Goal: Check status: Check status

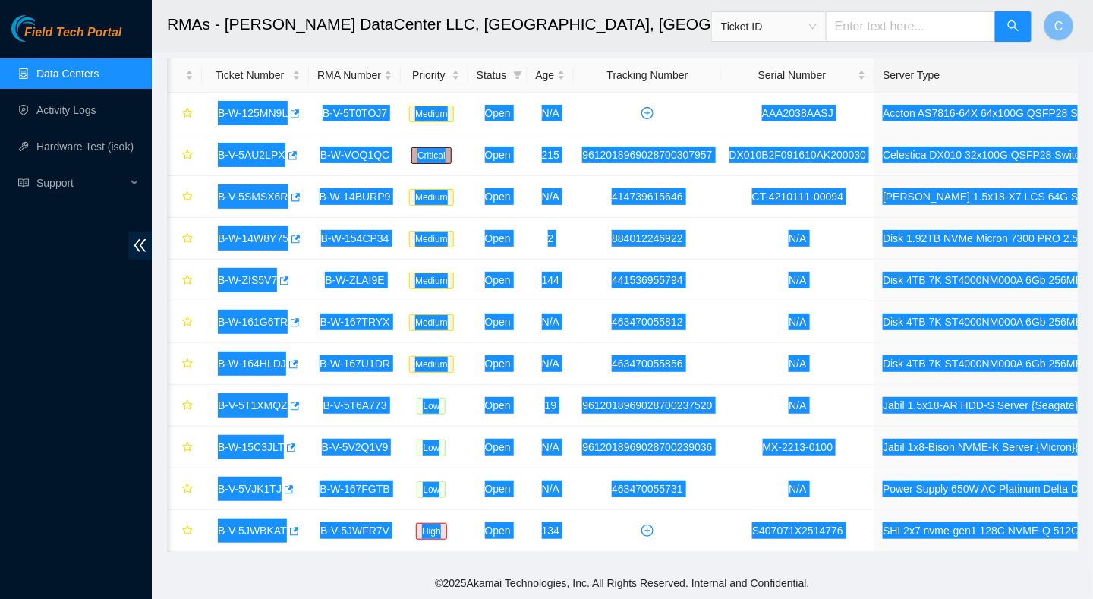
scroll to position [0, 131]
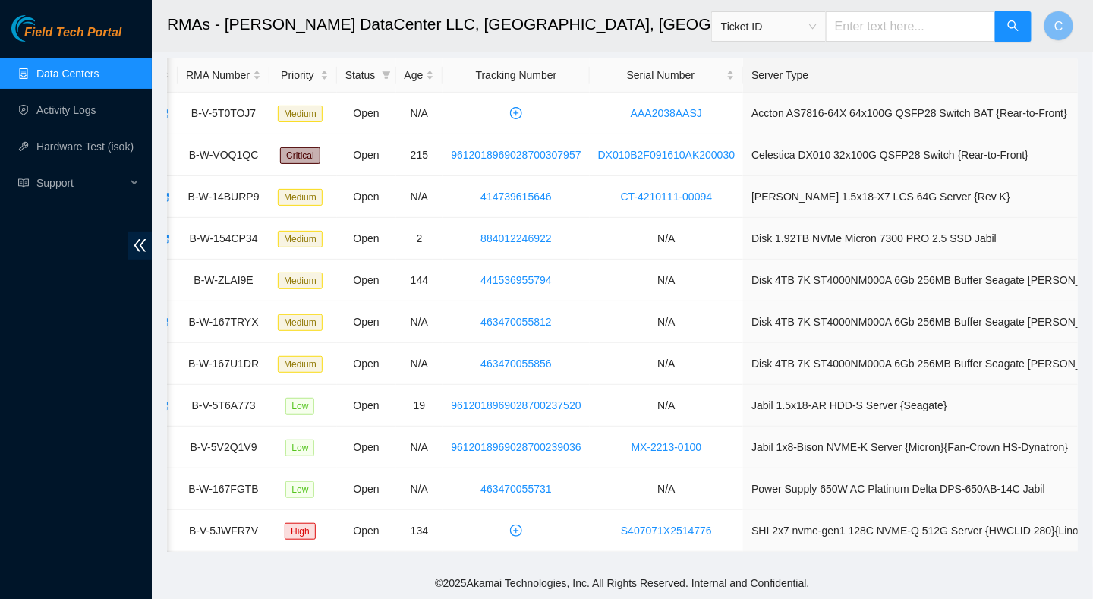
click at [229, 44] on h2 "RMAs - [PERSON_NAME] DataCenter LLC, [GEOGRAPHIC_DATA], [GEOGRAPHIC_DATA]" at bounding box center [539, 24] width 744 height 49
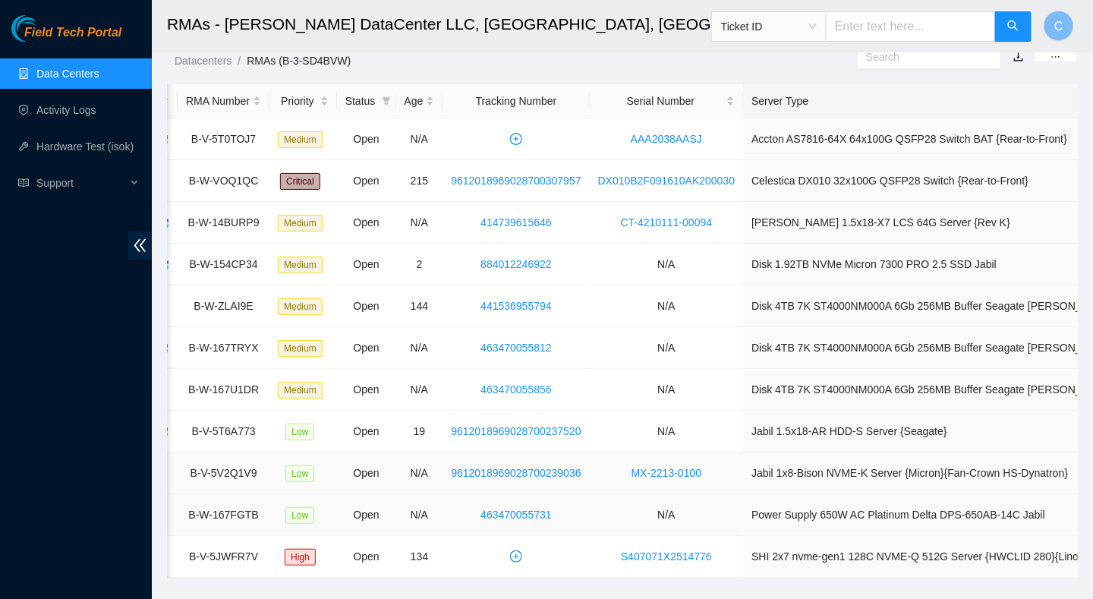
scroll to position [49, 0]
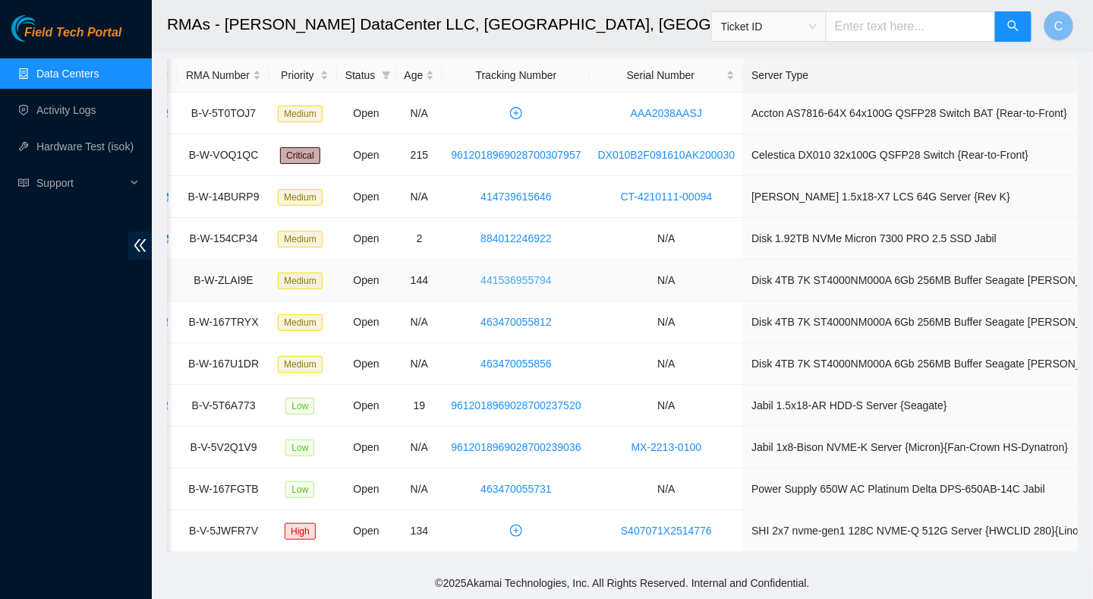
click at [518, 274] on link "441536955794" at bounding box center [516, 280] width 71 height 12
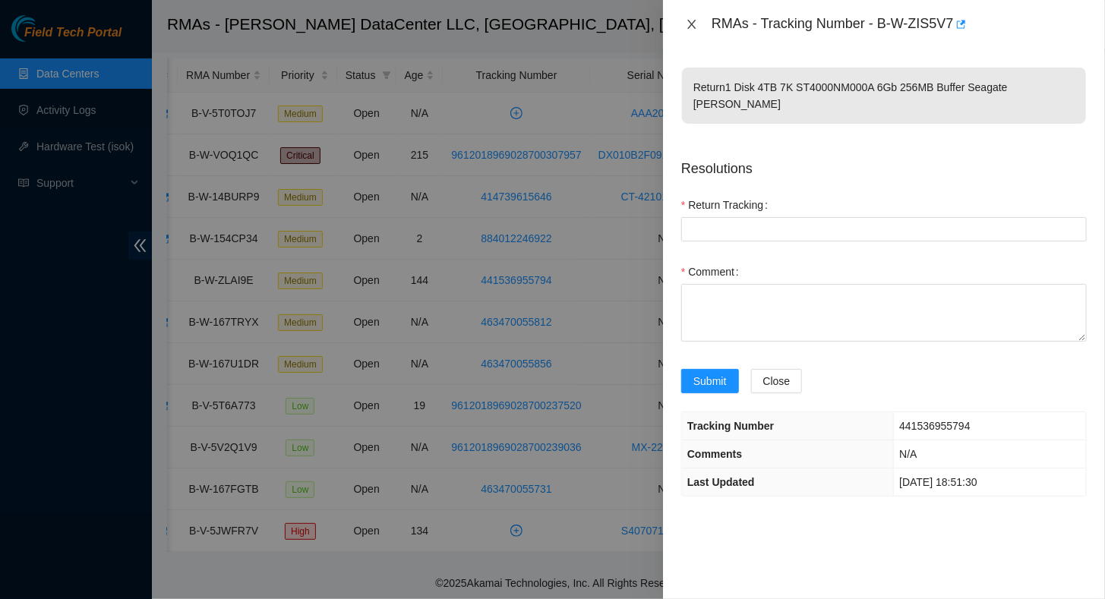
click at [694, 26] on icon "close" at bounding box center [692, 24] width 12 height 12
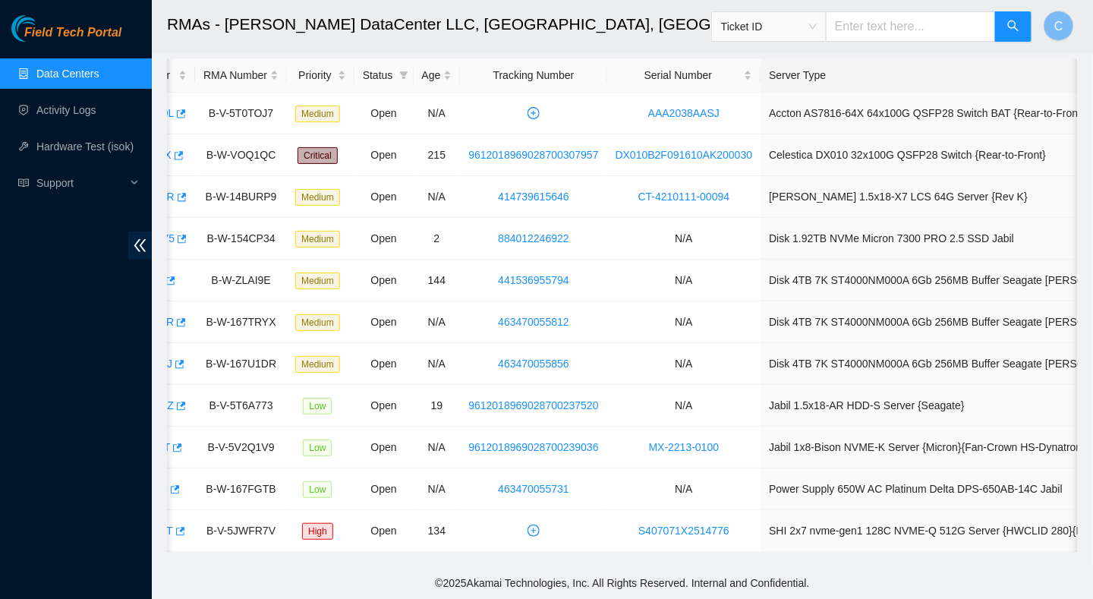
scroll to position [0, 0]
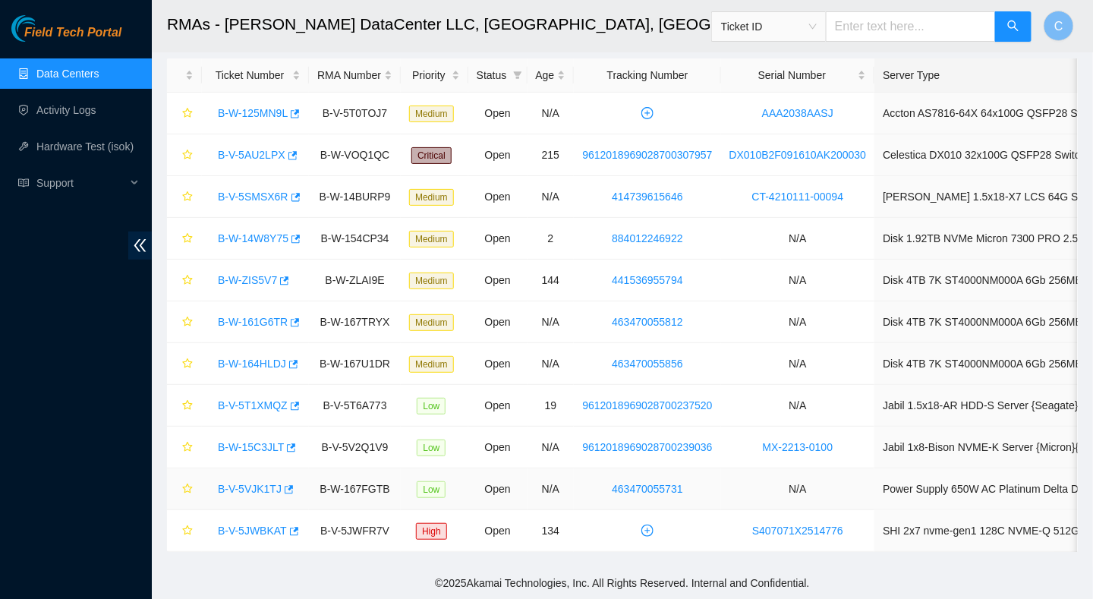
click at [238, 483] on link "B-V-5VJK1TJ" at bounding box center [250, 489] width 64 height 12
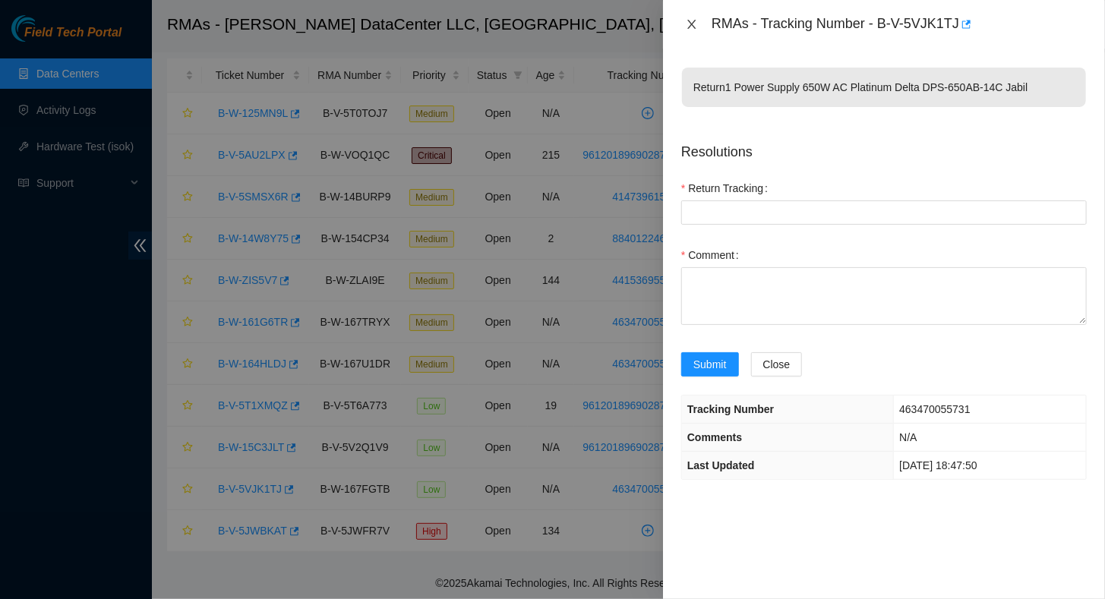
click at [691, 24] on icon "close" at bounding box center [691, 24] width 8 height 9
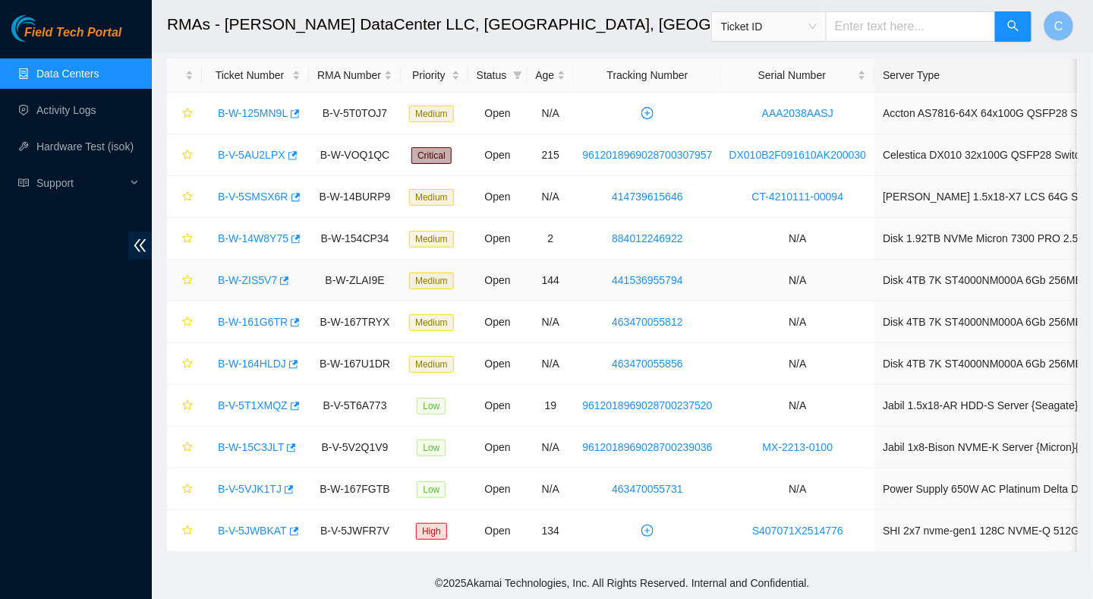
click at [265, 275] on link "B-W-ZIS5V7" at bounding box center [247, 280] width 59 height 12
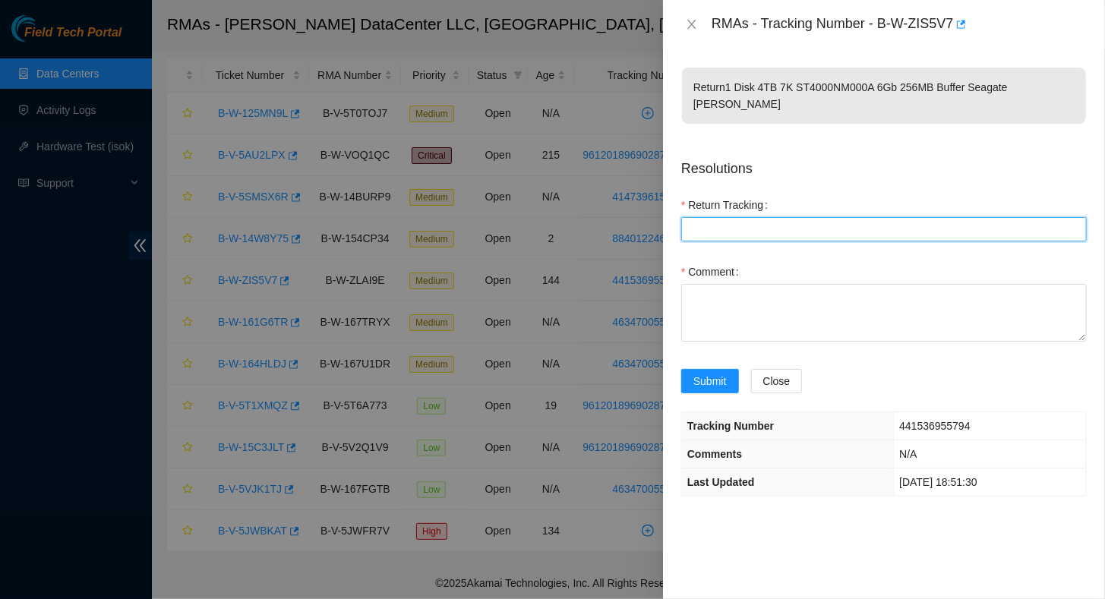
click at [737, 217] on Tracking "Return Tracking" at bounding box center [883, 229] width 405 height 24
click at [692, 20] on icon "close" at bounding box center [692, 24] width 12 height 12
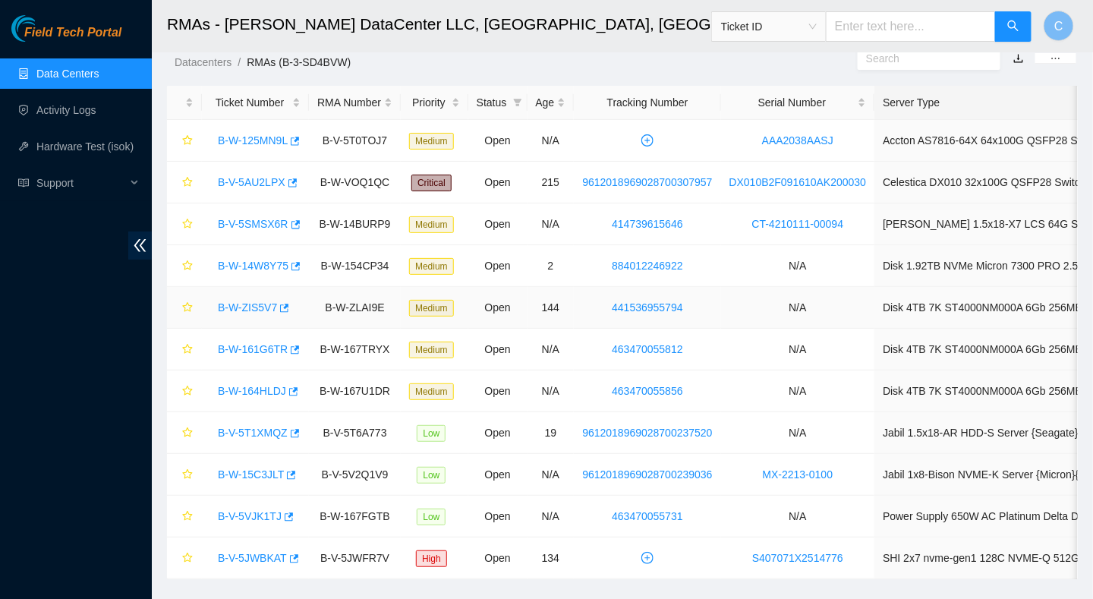
scroll to position [49, 0]
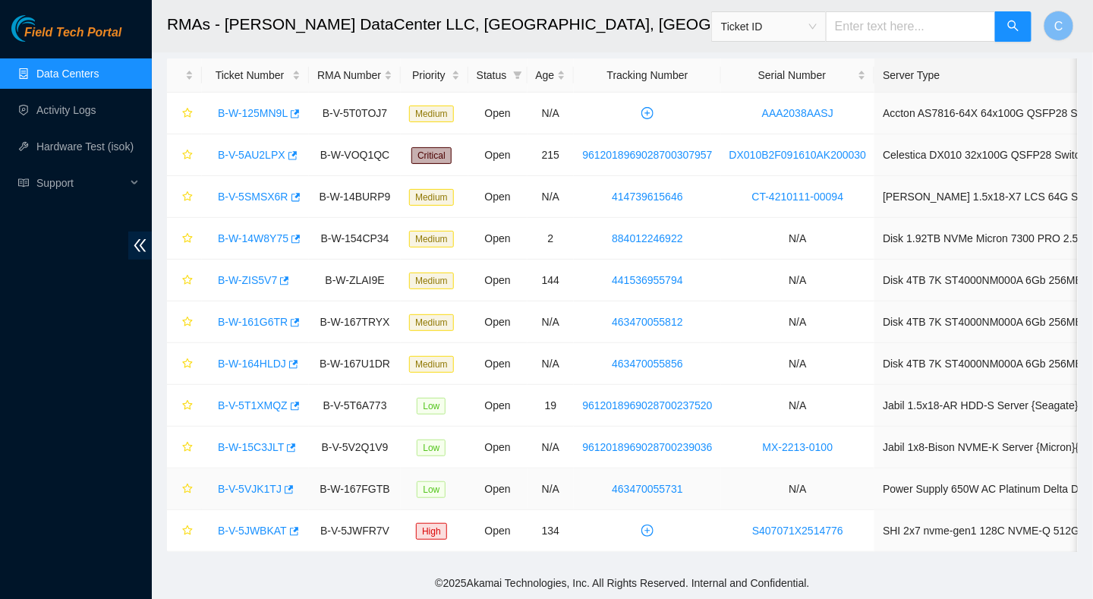
click at [247, 483] on link "B-V-5VJK1TJ" at bounding box center [250, 489] width 64 height 12
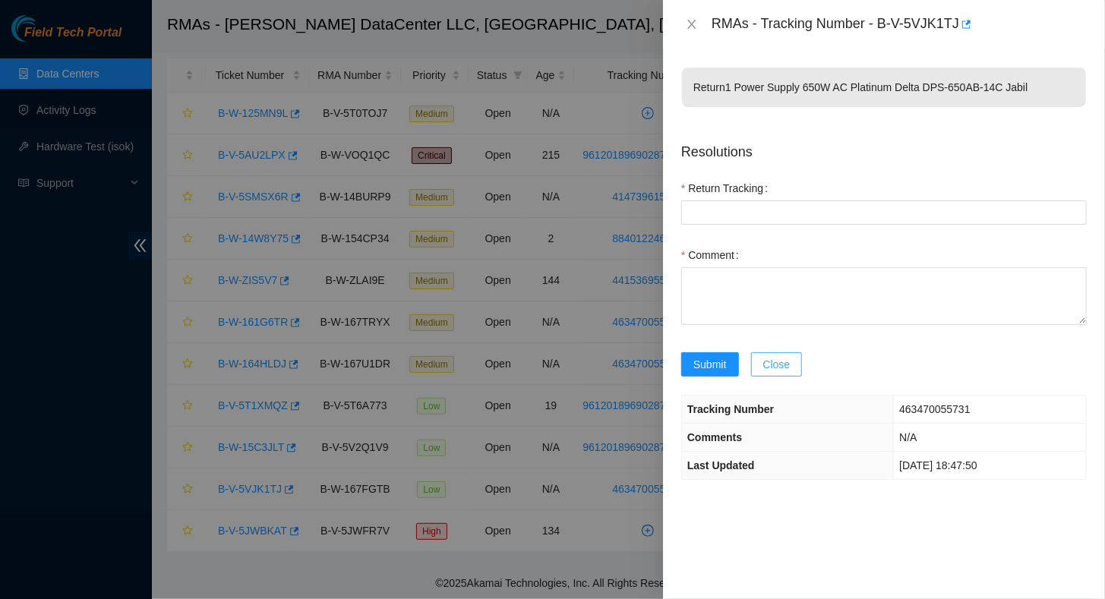
click at [778, 361] on span "Close" at bounding box center [776, 364] width 27 height 17
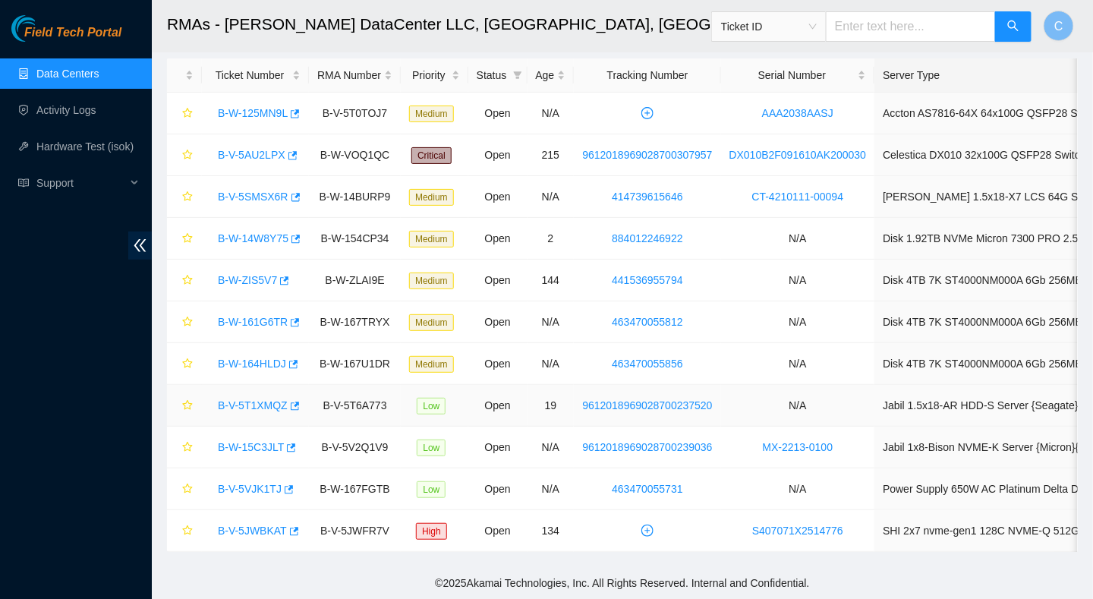
click at [264, 404] on div "B-V-5T1XMQZ" at bounding box center [255, 405] width 90 height 24
click at [266, 399] on link "B-V-5T1XMQZ" at bounding box center [253, 405] width 70 height 12
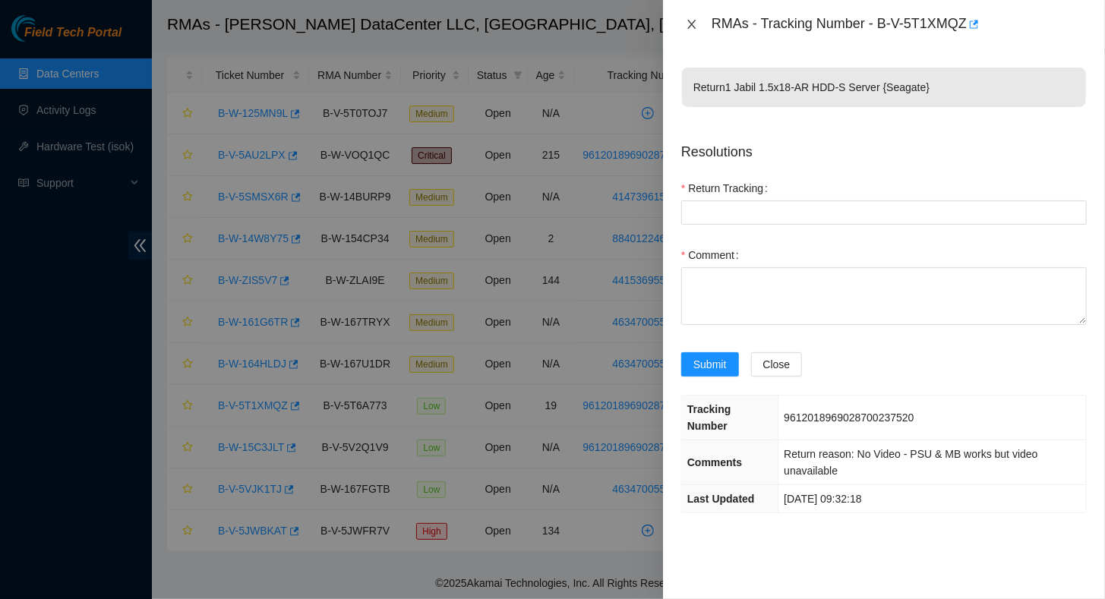
click at [695, 21] on icon "close" at bounding box center [692, 24] width 12 height 12
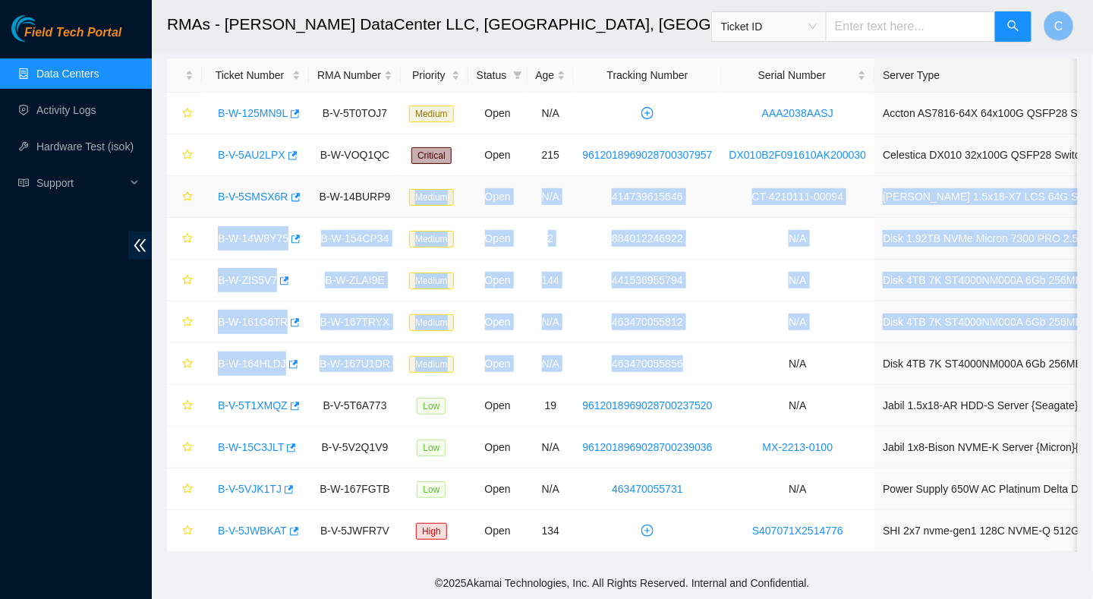
drag, startPoint x: 711, startPoint y: 360, endPoint x: 394, endPoint y: 194, distance: 357.9
click at [394, 194] on tbody "B-W-125MN9L B-V-5T0TOJ7 Medium Open N/A AAA2038AASJ Accton AS7816-64X 64x100G Q…" at bounding box center [711, 322] width 1088 height 459
drag, startPoint x: 394, startPoint y: 194, endPoint x: 788, endPoint y: 306, distance: 409.5
click at [788, 306] on td "N/A" at bounding box center [798, 322] width 154 height 42
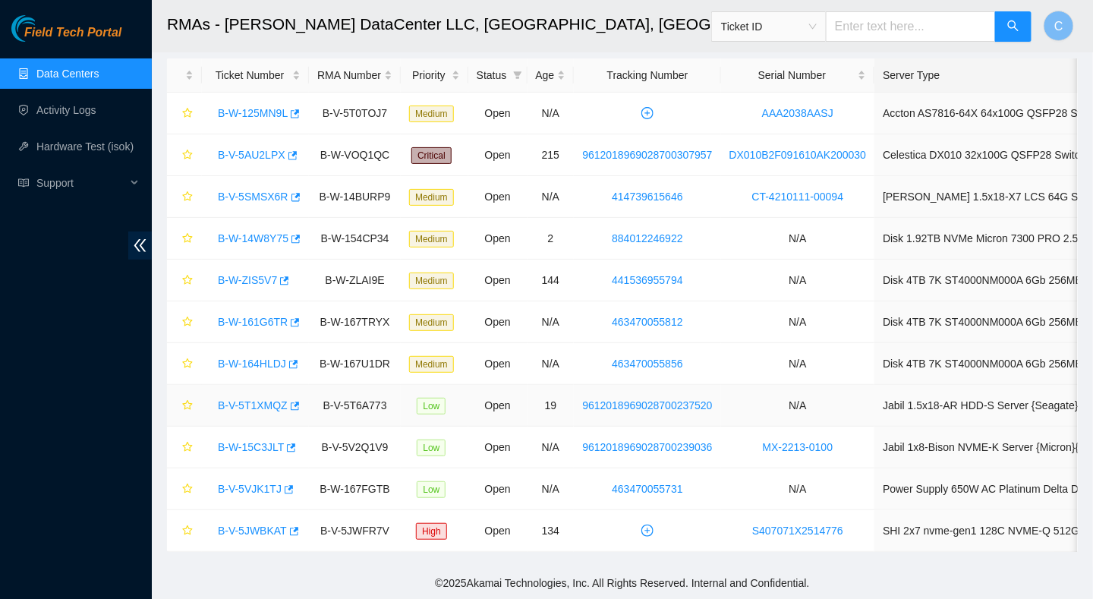
click at [856, 407] on td "N/A" at bounding box center [798, 406] width 154 height 42
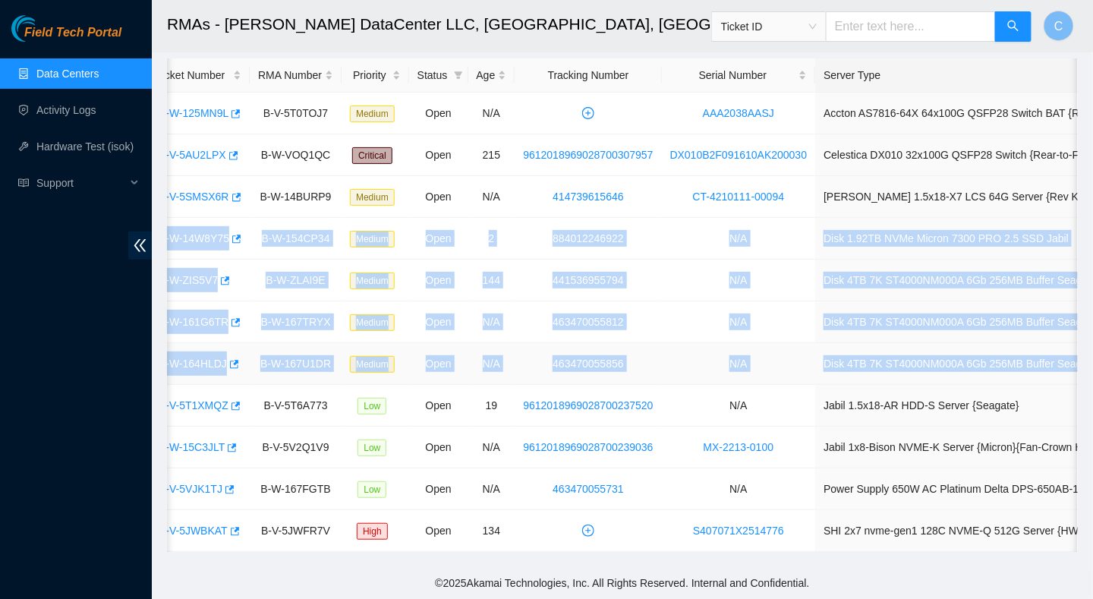
scroll to position [0, 131]
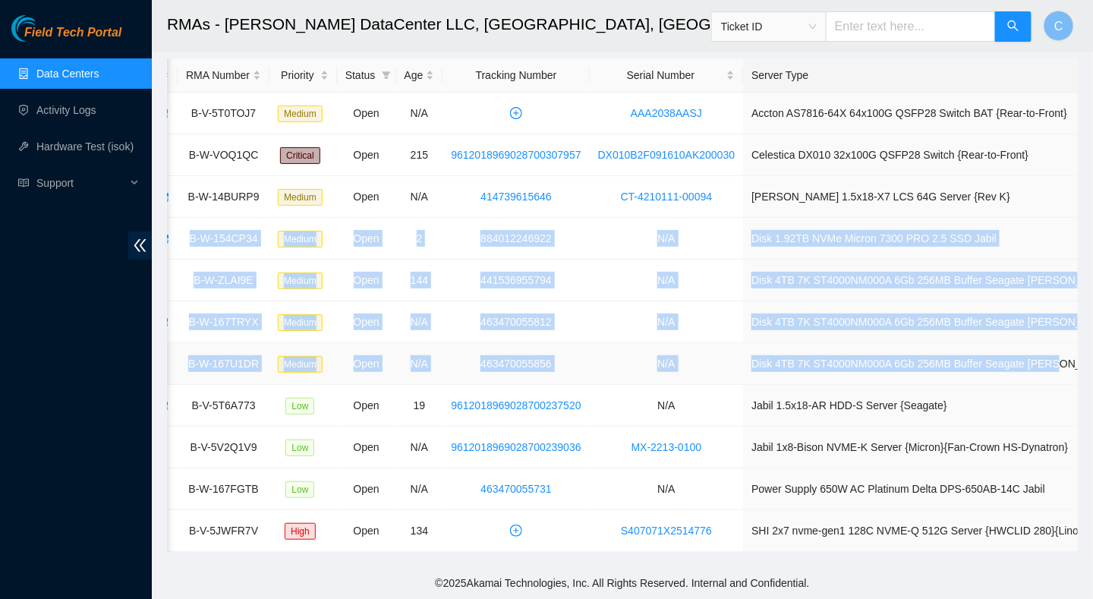
drag, startPoint x: 214, startPoint y: 221, endPoint x: 1052, endPoint y: 351, distance: 847.4
click at [1052, 351] on tbody "B-W-125MN9L B-V-5T0TOJ7 Medium Open N/A AAA2038AASJ Accton AS7816-64X 64x100G Q…" at bounding box center [580, 322] width 1088 height 459
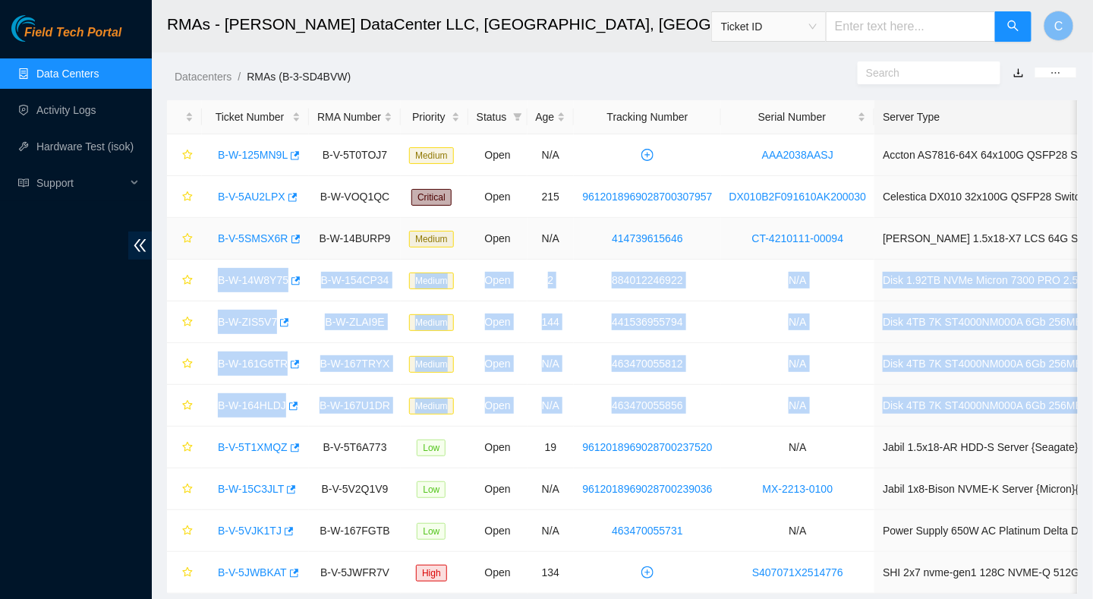
scroll to position [49, 0]
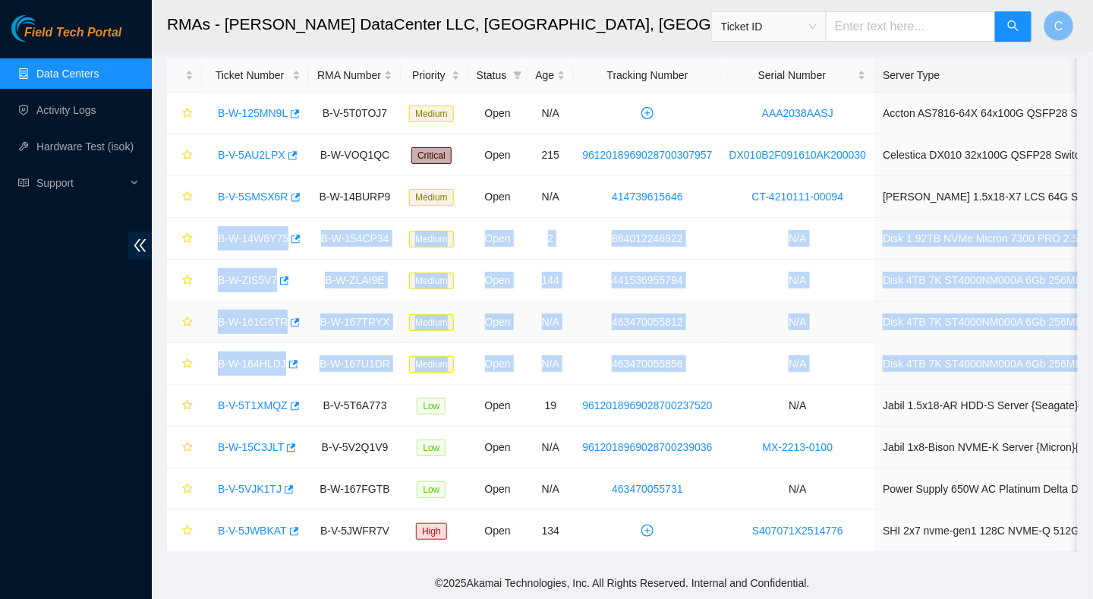
click at [396, 317] on td "B-W-167TRYX" at bounding box center [355, 322] width 92 height 42
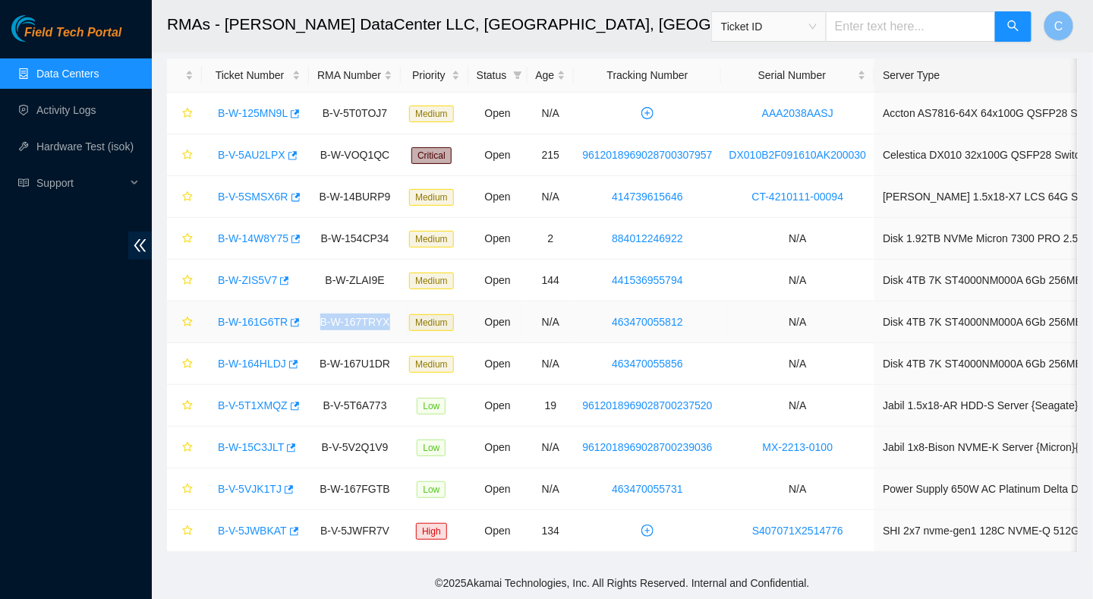
drag, startPoint x: 322, startPoint y: 313, endPoint x: 389, endPoint y: 316, distance: 67.6
click at [389, 316] on td "B-W-167TRYX" at bounding box center [355, 322] width 92 height 42
copy td "B-W-167TRYX"
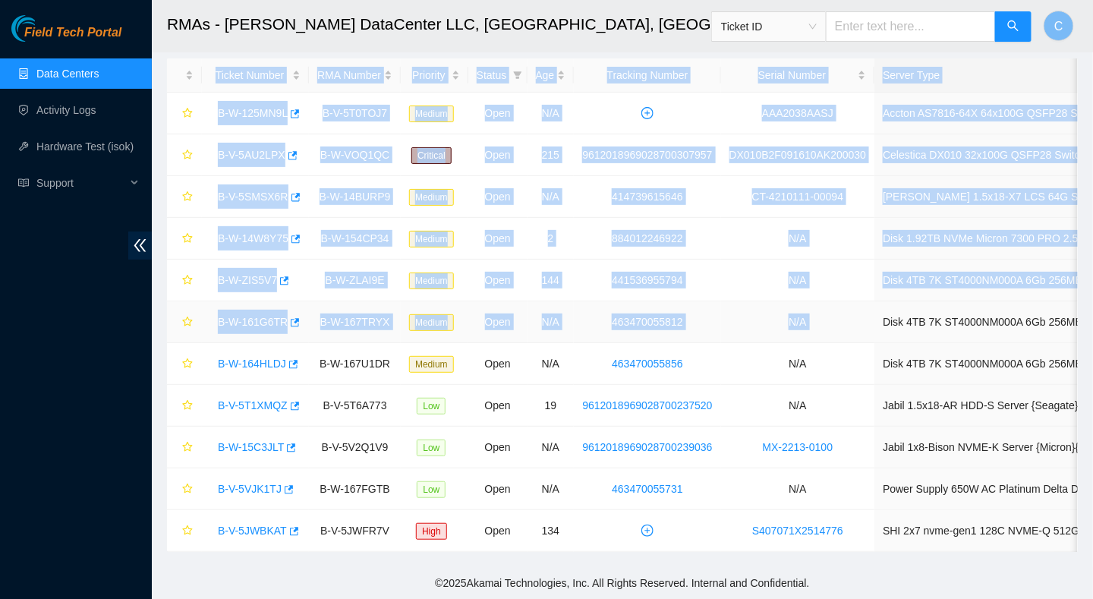
scroll to position [0, 131]
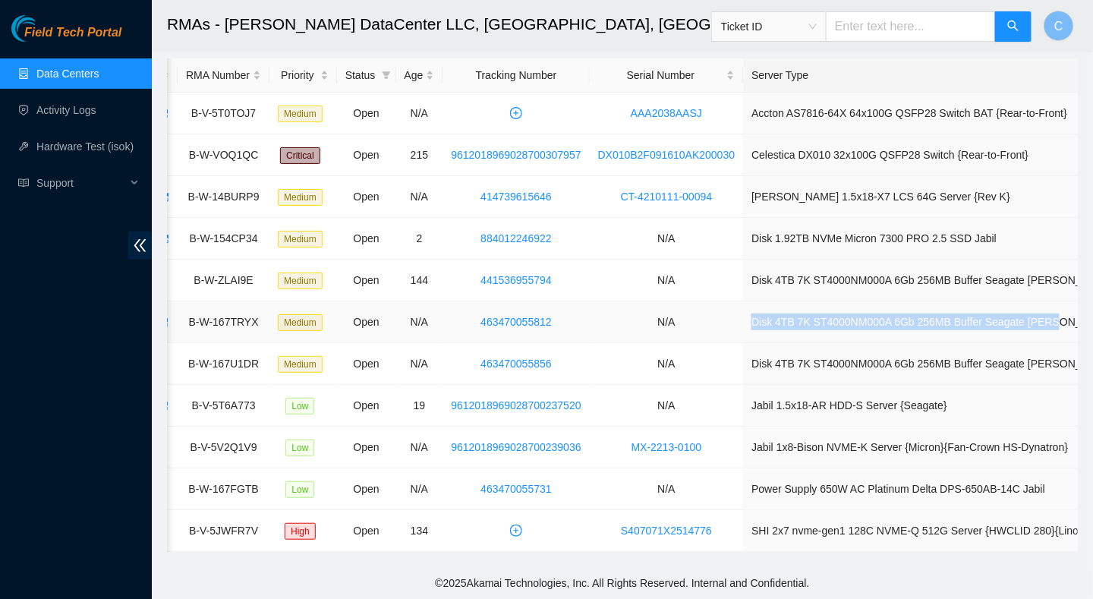
drag, startPoint x: 872, startPoint y: 314, endPoint x: 1034, endPoint y: 313, distance: 162.5
click at [1034, 313] on td "Disk 4TB 7K ST4000NM000A 6Gb 256MB Buffer Seagate [PERSON_NAME]" at bounding box center [933, 322] width 380 height 42
copy td "Disk 4TB 7K ST4000NM000A 6Gb 256MB Buffer Seagate [PERSON_NAME]"
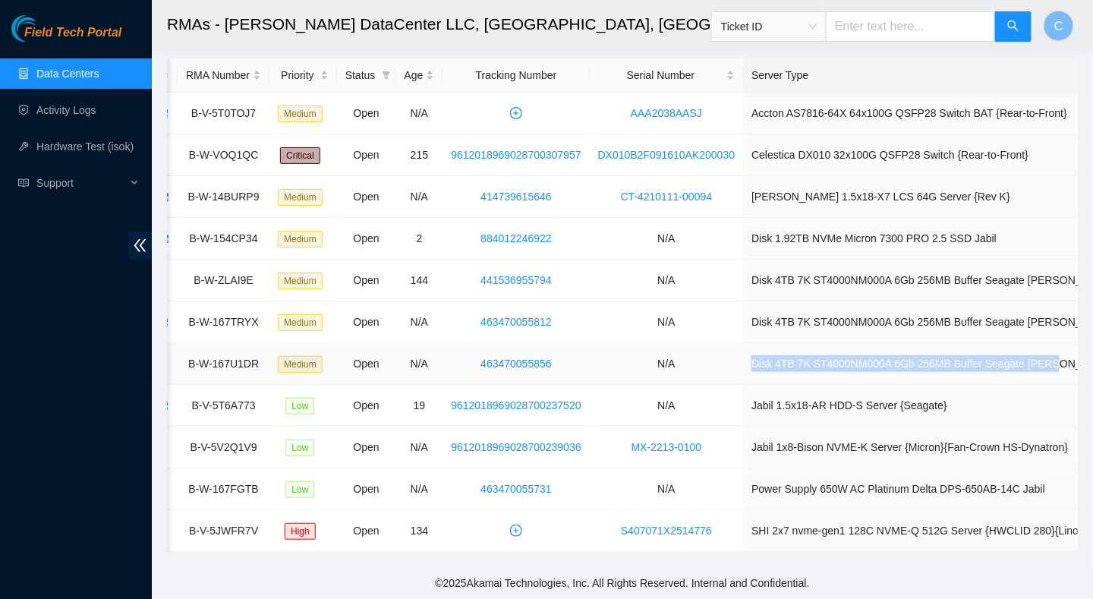
drag, startPoint x: 872, startPoint y: 355, endPoint x: 1031, endPoint y: 356, distance: 159.4
click at [1031, 356] on td "Disk 4TB 7K ST4000NM000A 6Gb 256MB Buffer Seagate [PERSON_NAME]" at bounding box center [933, 364] width 380 height 42
copy td "Disk 4TB 7K ST4000NM000A 6Gb 256MB Buffer Seagate [PERSON_NAME]"
drag, startPoint x: 257, startPoint y: 355, endPoint x: 188, endPoint y: 360, distance: 69.3
click at [188, 360] on td "B-W-167U1DR" at bounding box center [224, 364] width 92 height 42
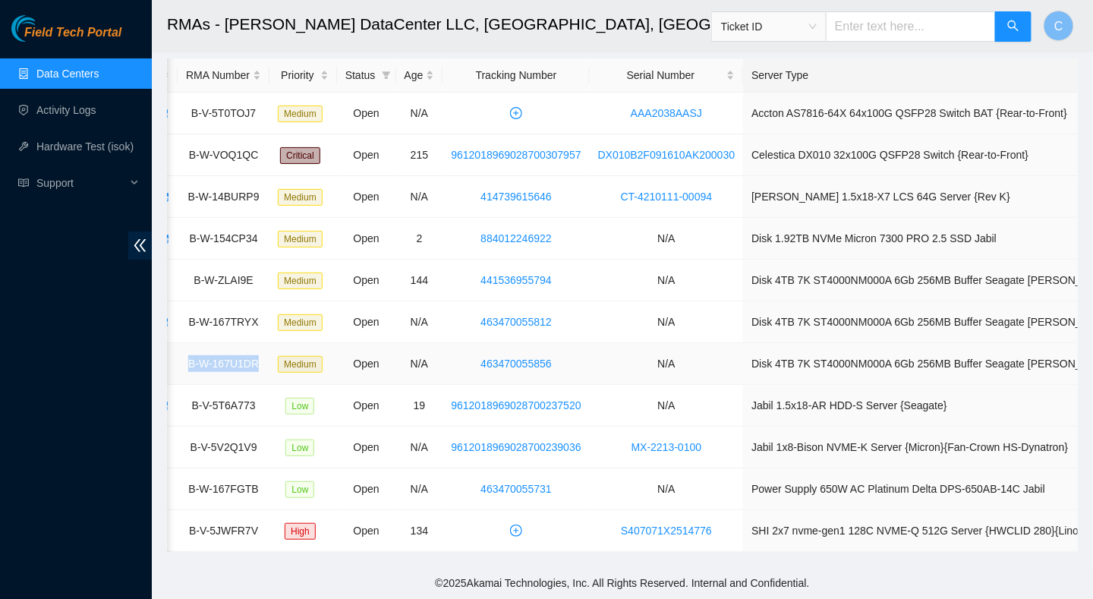
copy td "B-W-167U1DR"
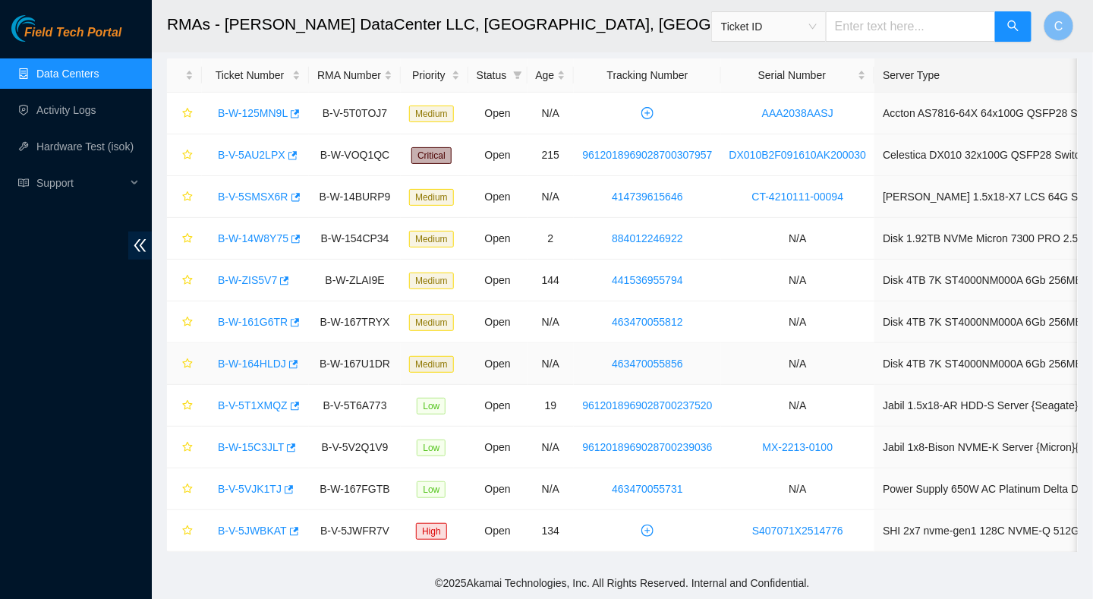
click at [216, 355] on div "B-W-164HLDJ" at bounding box center [255, 364] width 90 height 24
click at [902, 364] on td "Disk 4TB 7K ST4000NM000A 6Gb 256MB Buffer Seagate [PERSON_NAME]" at bounding box center [1065, 364] width 380 height 42
click at [887, 355] on td "Disk 4TB 7K ST4000NM000A 6Gb 256MB Buffer Seagate [PERSON_NAME]" at bounding box center [1065, 364] width 380 height 42
click at [888, 355] on td "Disk 4TB 7K ST4000NM000A 6Gb 256MB Buffer Seagate [PERSON_NAME]" at bounding box center [1065, 364] width 380 height 42
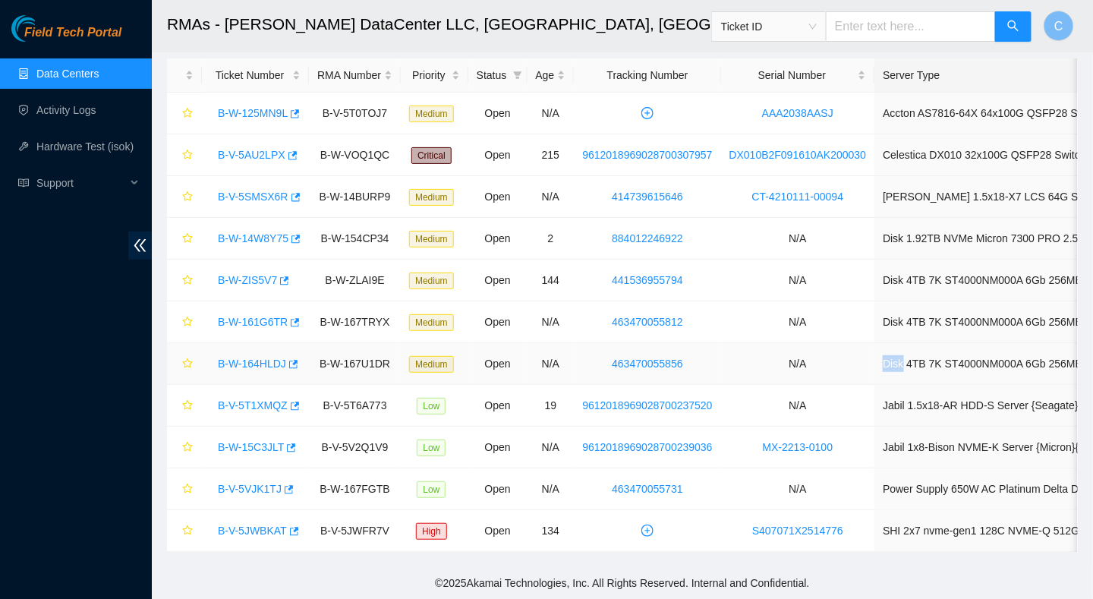
click at [891, 355] on td "Disk 4TB 7K ST4000NM000A 6Gb 256MB Buffer Seagate [PERSON_NAME]" at bounding box center [1065, 364] width 380 height 42
click at [890, 356] on td "Disk 4TB 7K ST4000NM000A 6Gb 256MB Buffer Seagate [PERSON_NAME]" at bounding box center [1065, 364] width 380 height 42
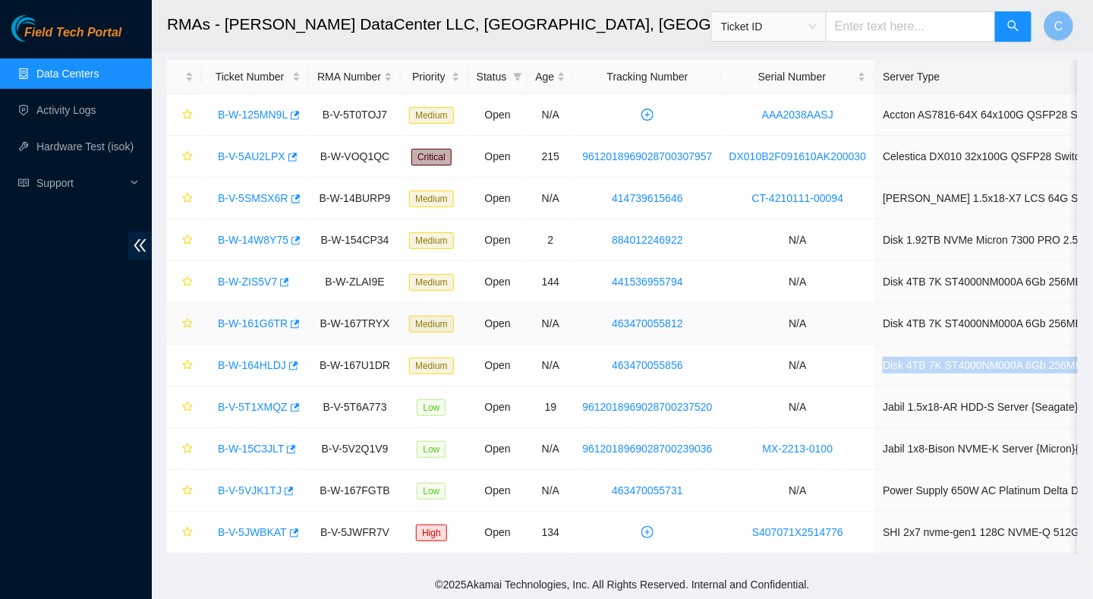
scroll to position [49, 0]
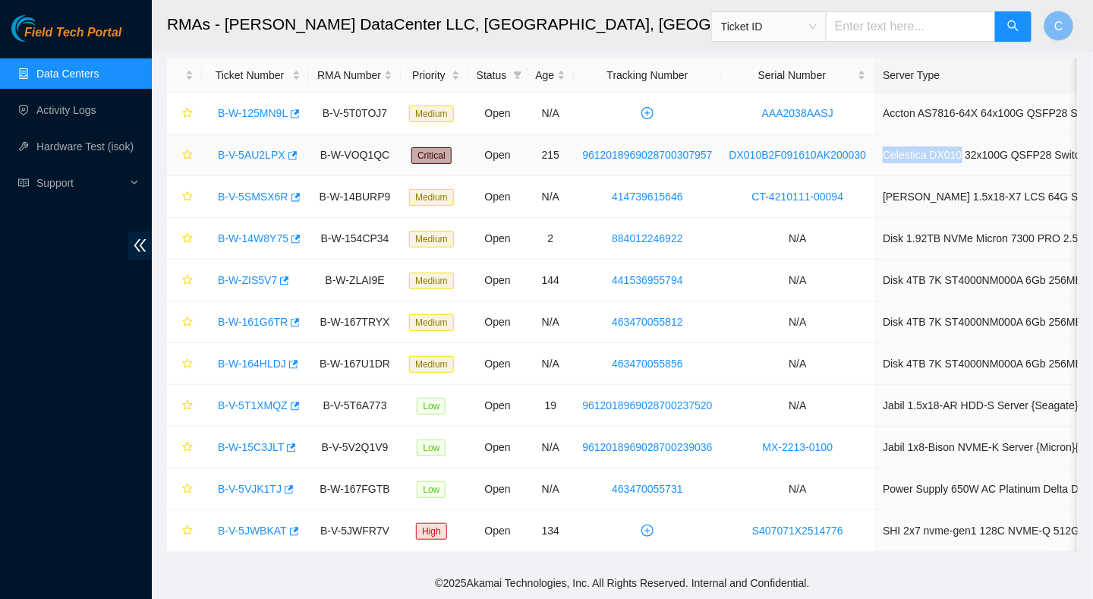
drag, startPoint x: 866, startPoint y: 142, endPoint x: 945, endPoint y: 151, distance: 79.5
click at [945, 151] on td "Celestica DX010 32x100G QSFP28 Switch {Rear-to-Front}" at bounding box center [1065, 155] width 380 height 42
copy td "Celestica DX010"
click at [246, 316] on link "B-W-161G6TR" at bounding box center [253, 322] width 70 height 12
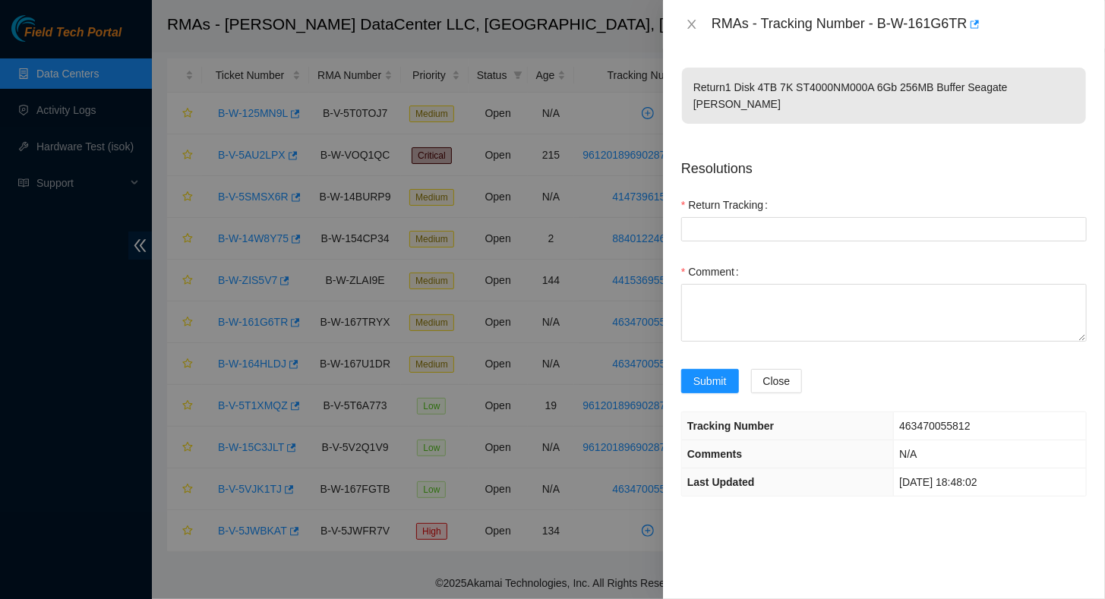
click at [241, 326] on div at bounding box center [552, 299] width 1105 height 599
click at [257, 358] on div at bounding box center [552, 299] width 1105 height 599
click at [772, 373] on span "Close" at bounding box center [776, 381] width 27 height 17
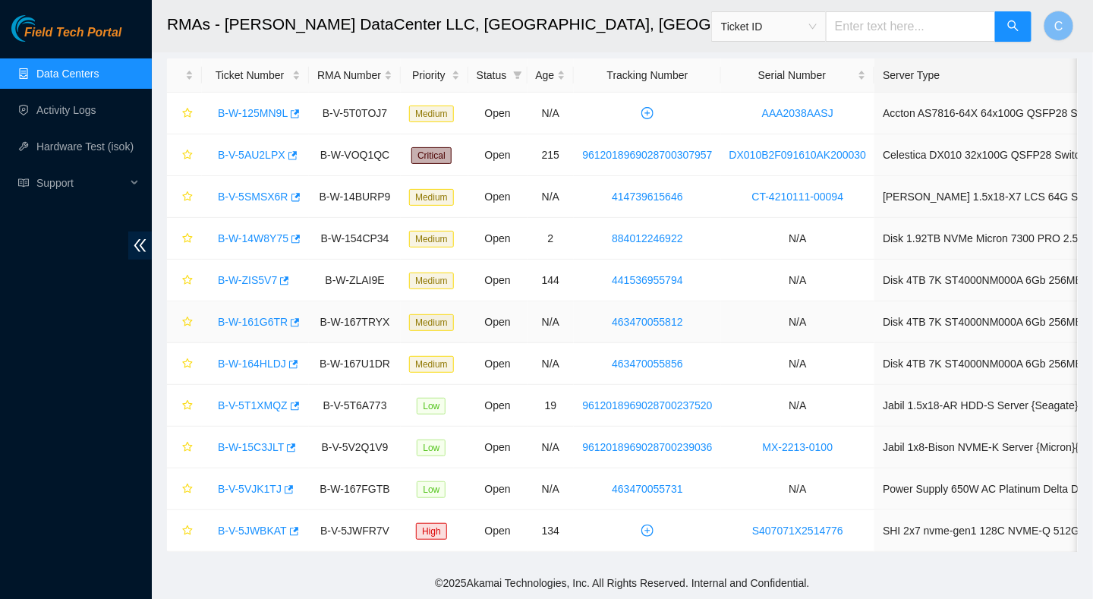
click at [256, 316] on link "B-W-161G6TR" at bounding box center [253, 322] width 70 height 12
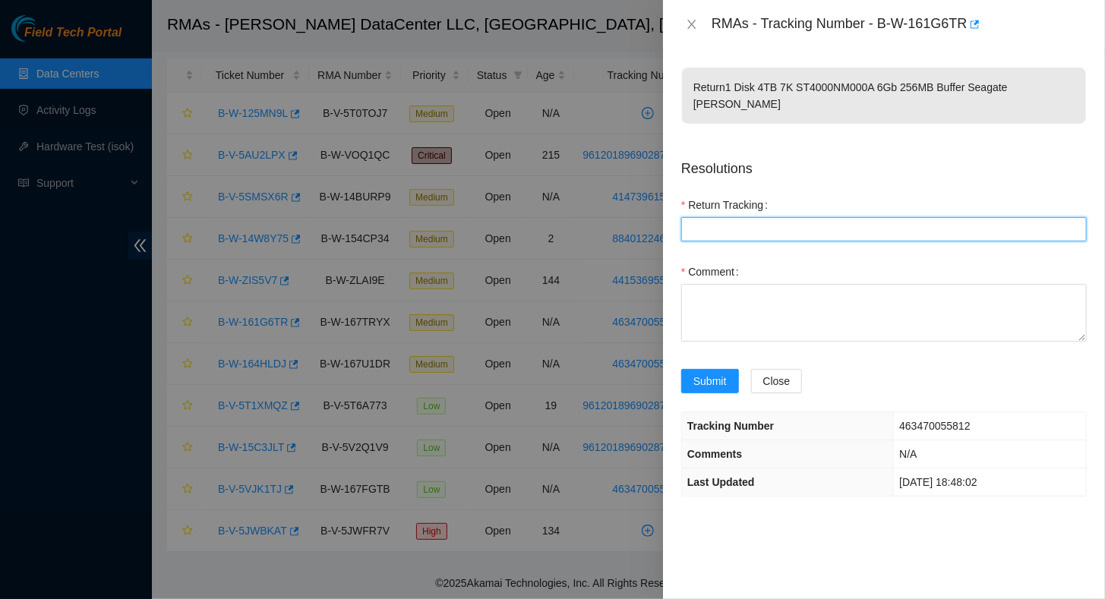
click at [725, 217] on Tracking "Return Tracking" at bounding box center [883, 229] width 405 height 24
paste Tracking "463470055812"
type Tracking "463470055812"
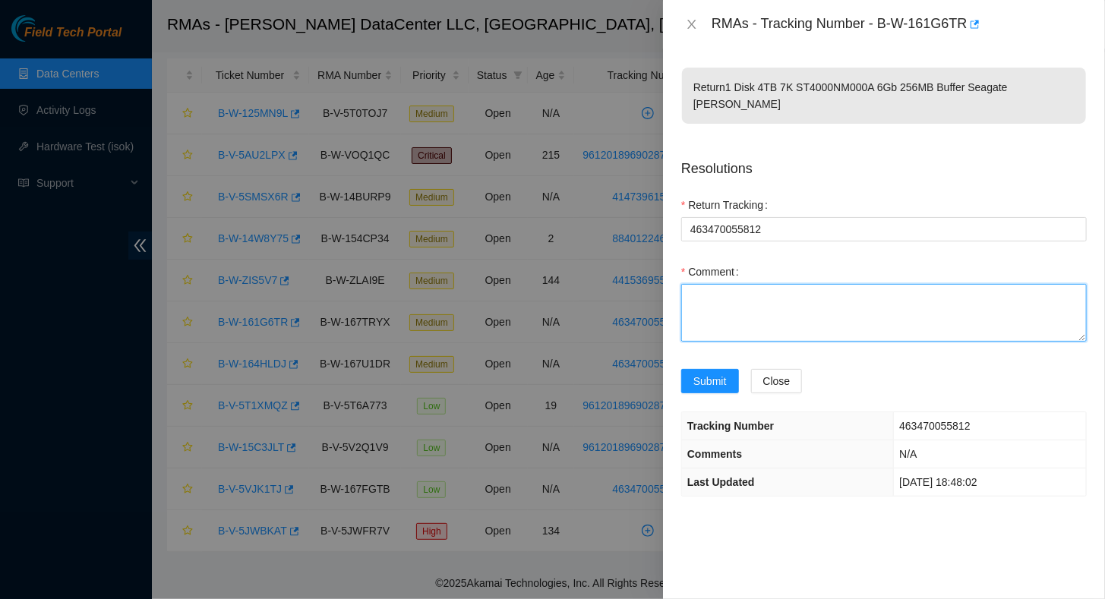
click at [734, 304] on textarea "Comment" at bounding box center [883, 313] width 405 height 58
paste textarea "Shipped via FEDEX"
type textarea "Shipped via FEDEX"
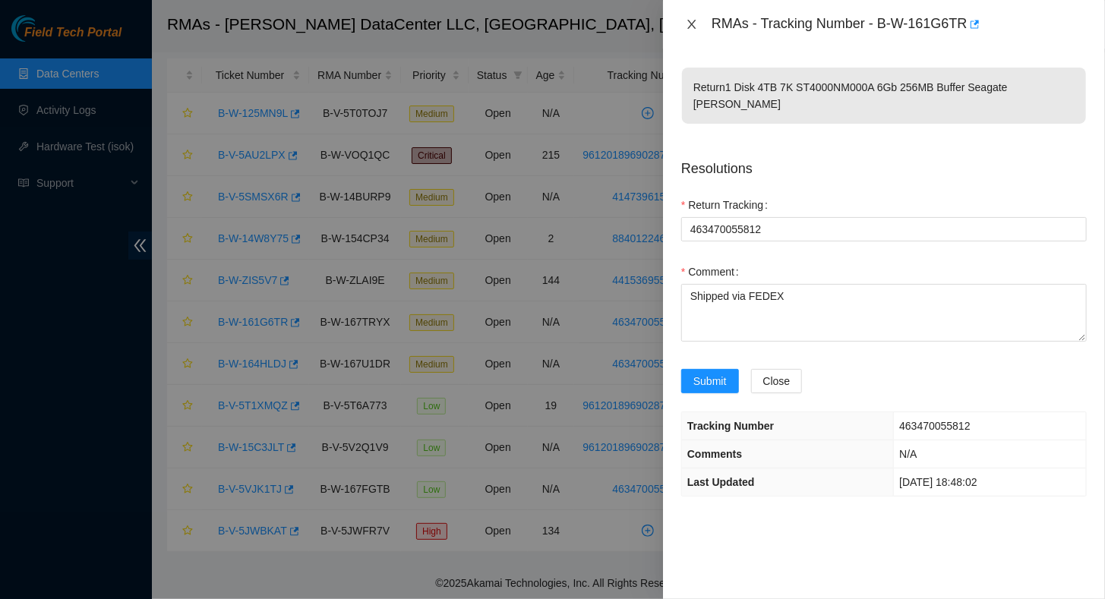
click at [692, 27] on icon "close" at bounding box center [692, 24] width 12 height 12
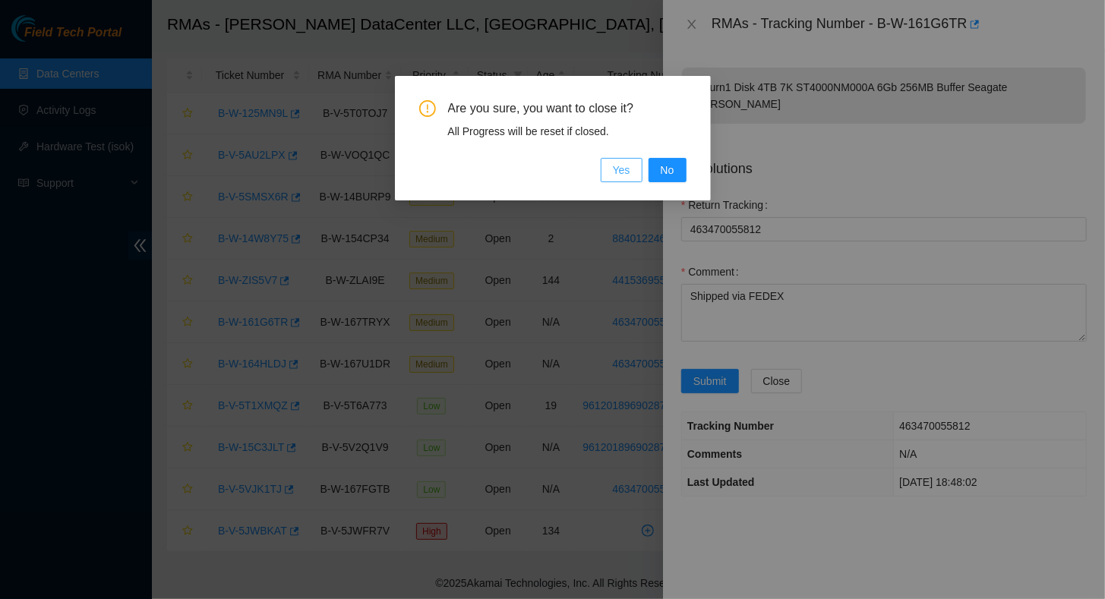
click at [614, 170] on button "Yes" at bounding box center [622, 170] width 42 height 24
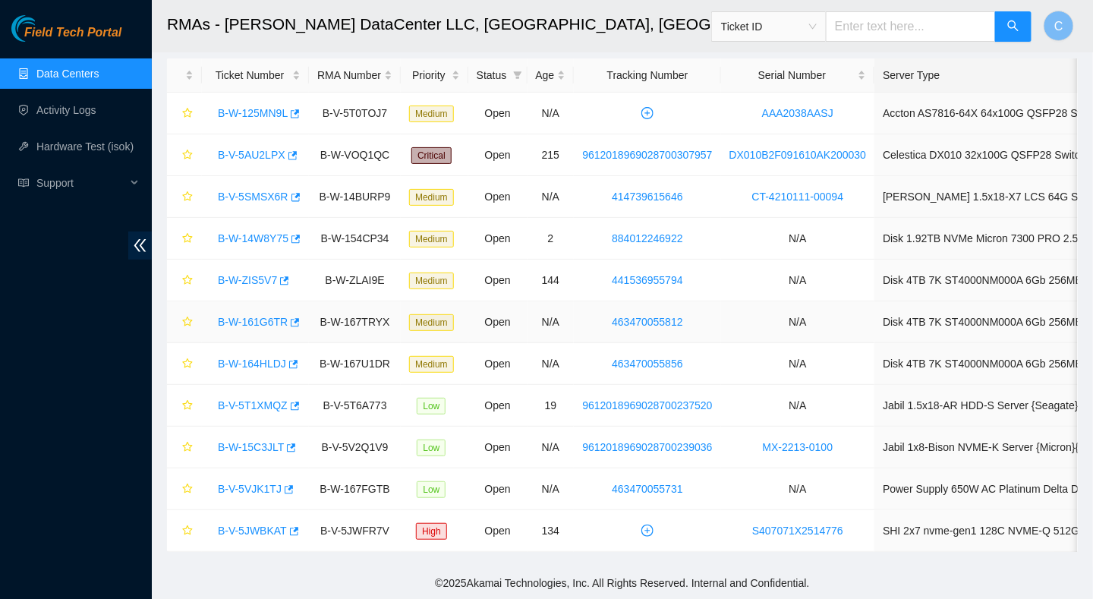
click at [246, 316] on link "B-W-161G6TR" at bounding box center [253, 322] width 70 height 12
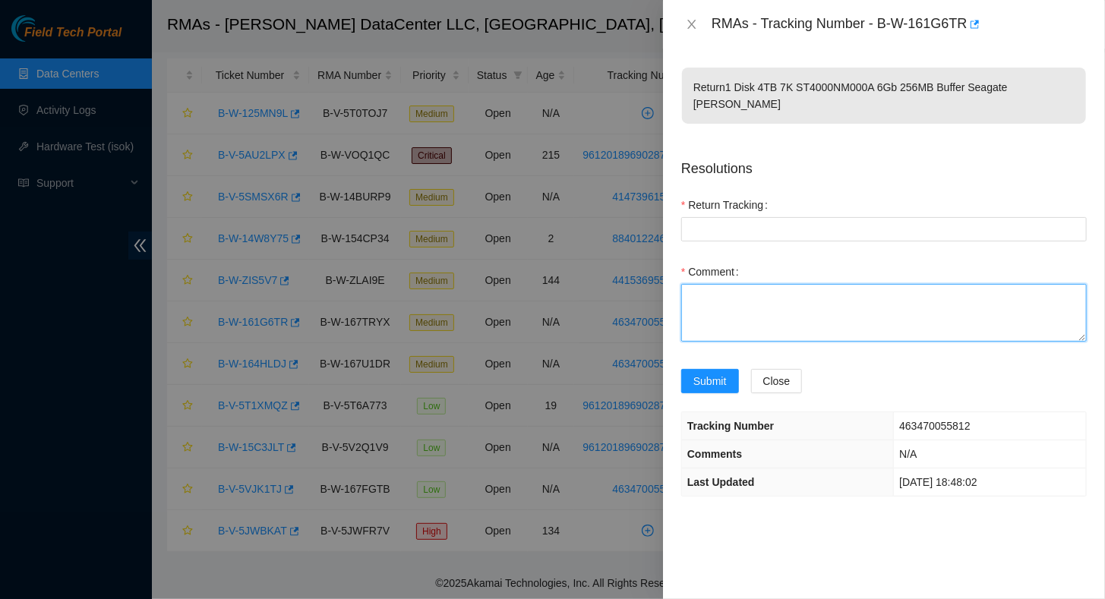
click at [733, 292] on textarea "Comment" at bounding box center [883, 313] width 405 height 58
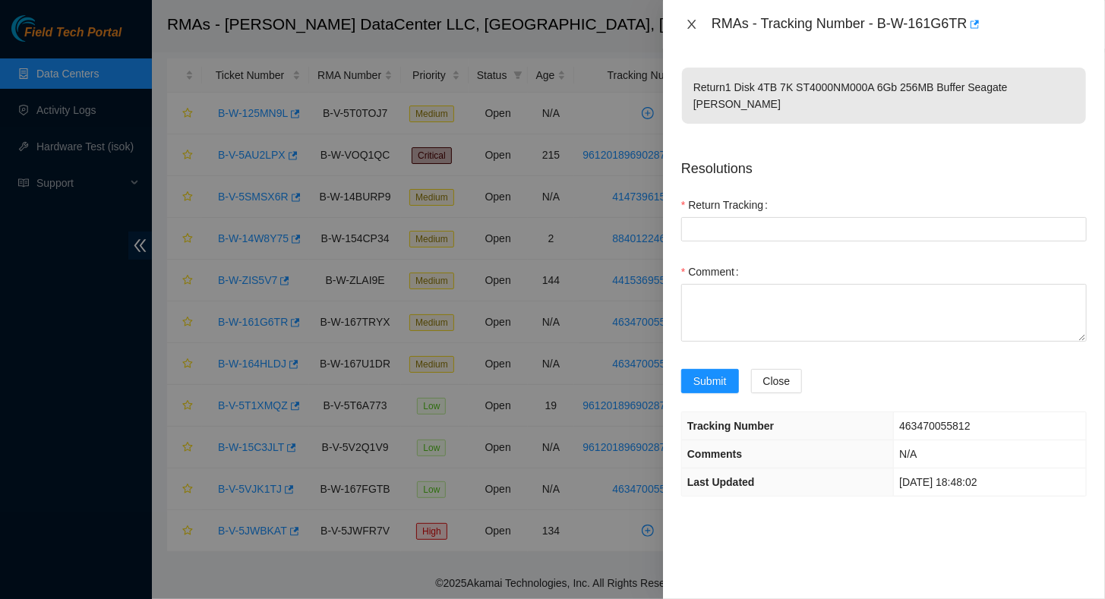
click at [695, 21] on icon "close" at bounding box center [692, 24] width 12 height 12
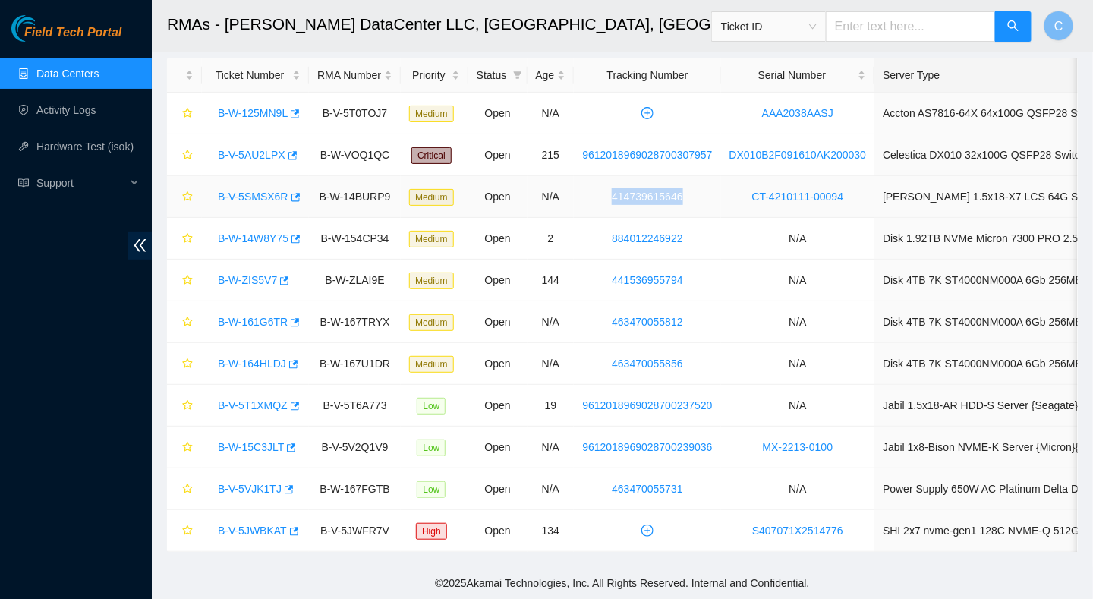
drag, startPoint x: 607, startPoint y: 184, endPoint x: 686, endPoint y: 191, distance: 79.3
click at [686, 191] on td "414739615646" at bounding box center [647, 197] width 147 height 42
copy link "414739615646"
drag, startPoint x: 869, startPoint y: 187, endPoint x: 1060, endPoint y: 190, distance: 190.6
click at [1060, 190] on td "[PERSON_NAME] 1.5x18-X7 LCS 64G Server {Rev K}" at bounding box center [1065, 197] width 380 height 42
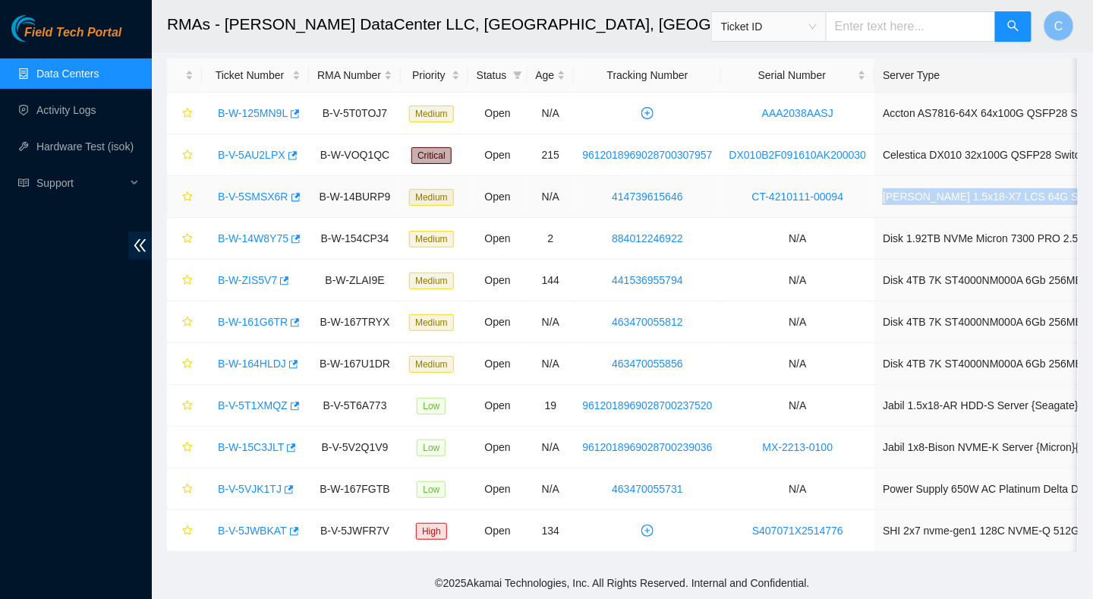
copy td "[PERSON_NAME] 1.5x18-X7 LCS 64G Server {Rev K}"
click at [364, 188] on td "B-W-14BURP9" at bounding box center [355, 197] width 92 height 42
drag, startPoint x: 386, startPoint y: 187, endPoint x: 317, endPoint y: 191, distance: 69.2
click at [317, 191] on td "B-W-14BURP9" at bounding box center [355, 197] width 92 height 42
copy td "B-W-14BURP9"
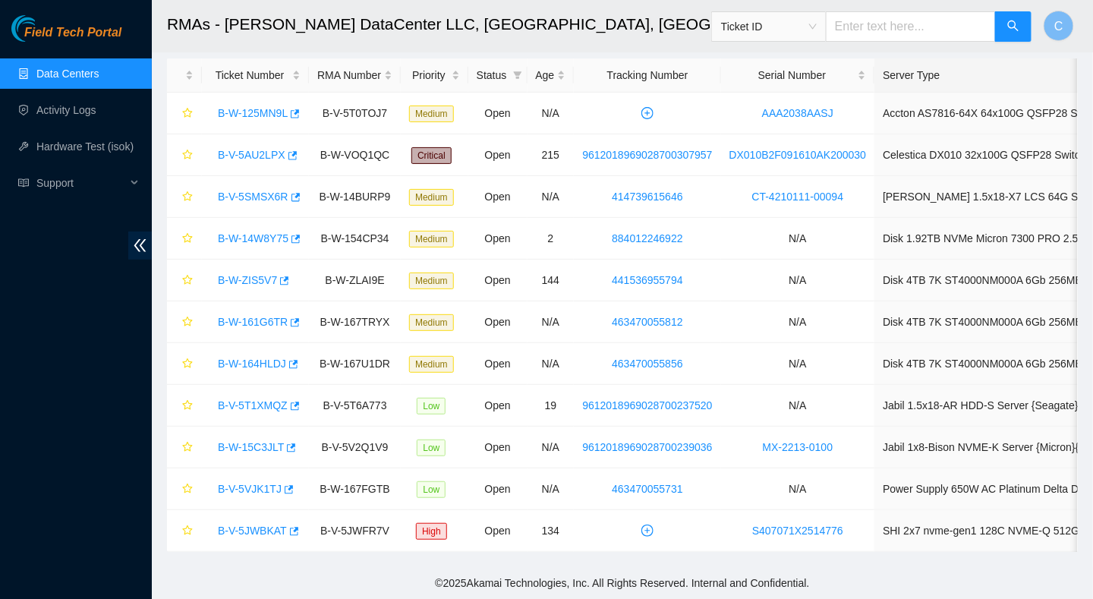
click at [1081, 41] on header "RMAs - [PERSON_NAME] DataCenter LLC, [GEOGRAPHIC_DATA], [GEOGRAPHIC_DATA] Ticke…" at bounding box center [698, 26] width 1093 height 52
click at [451, 68] on div "Priority" at bounding box center [434, 75] width 51 height 17
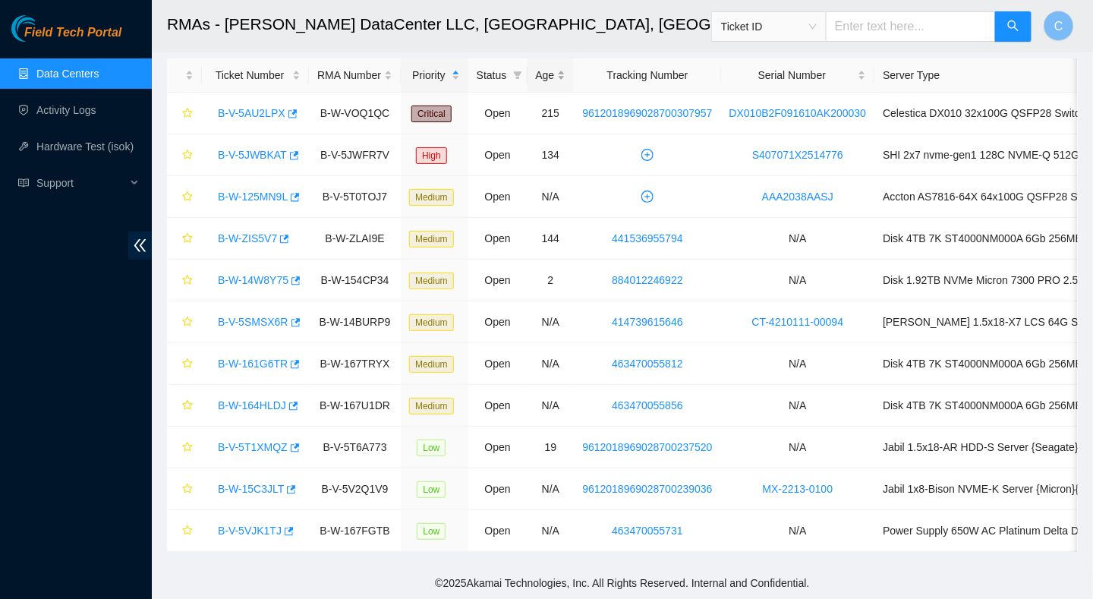
click at [556, 68] on div "Age" at bounding box center [551, 75] width 30 height 17
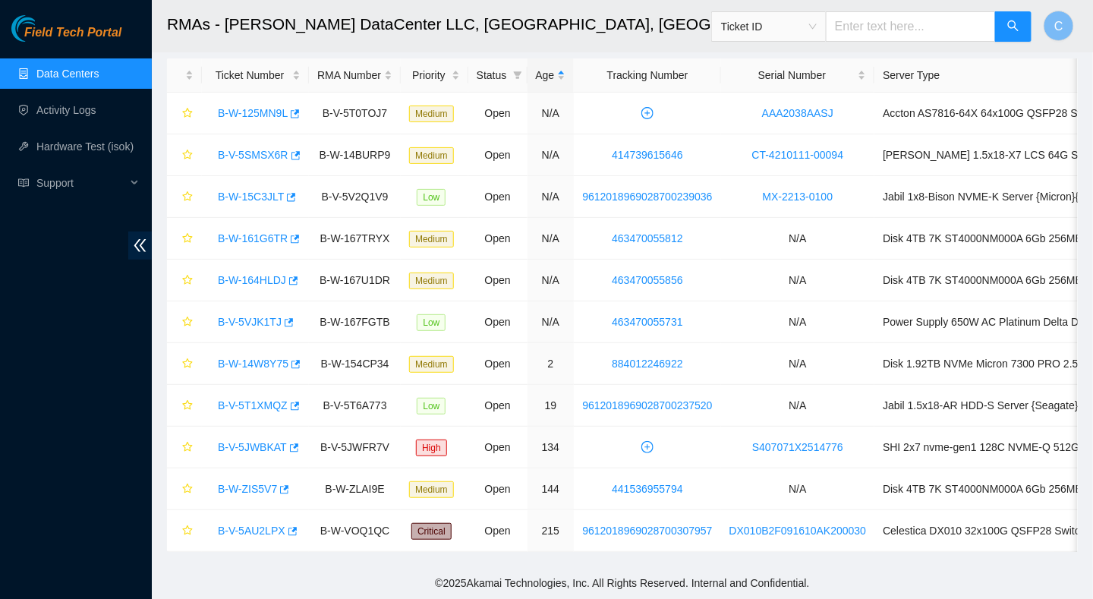
click at [620, 68] on th "Tracking Number" at bounding box center [647, 75] width 147 height 34
click at [849, 67] on div "Serial Number" at bounding box center [798, 75] width 137 height 17
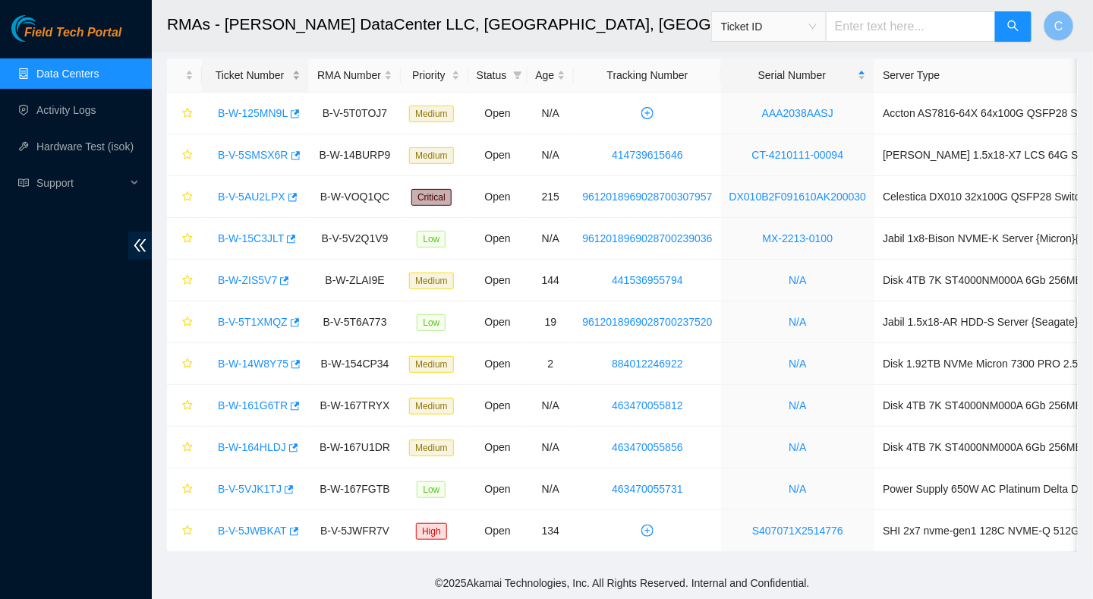
click at [295, 73] on div "Ticket Number" at bounding box center [255, 75] width 90 height 17
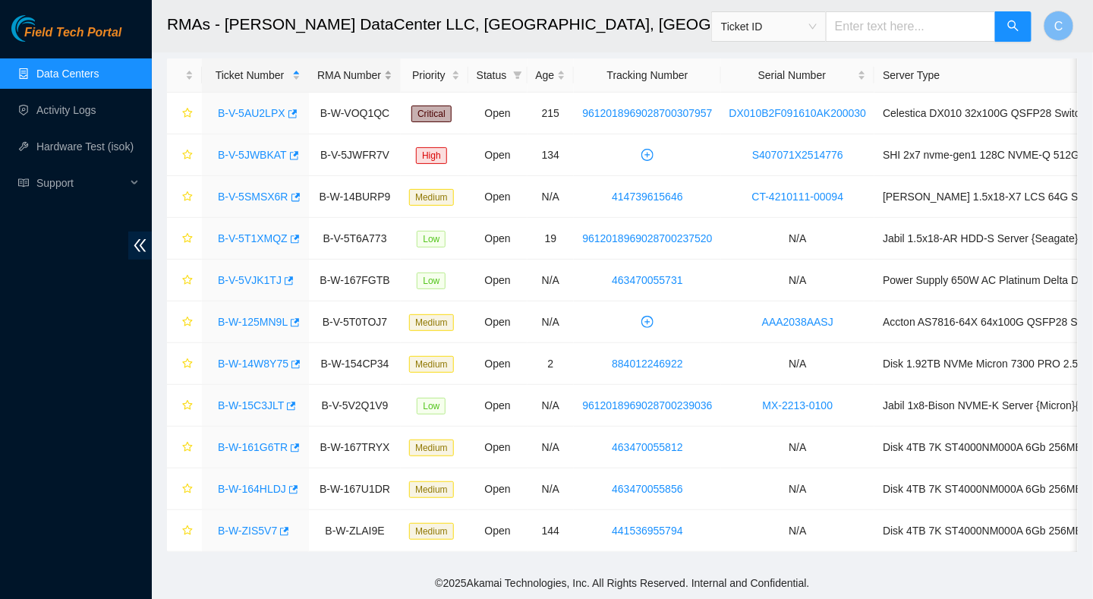
click at [381, 67] on div "RMA Number" at bounding box center [354, 75] width 75 height 17
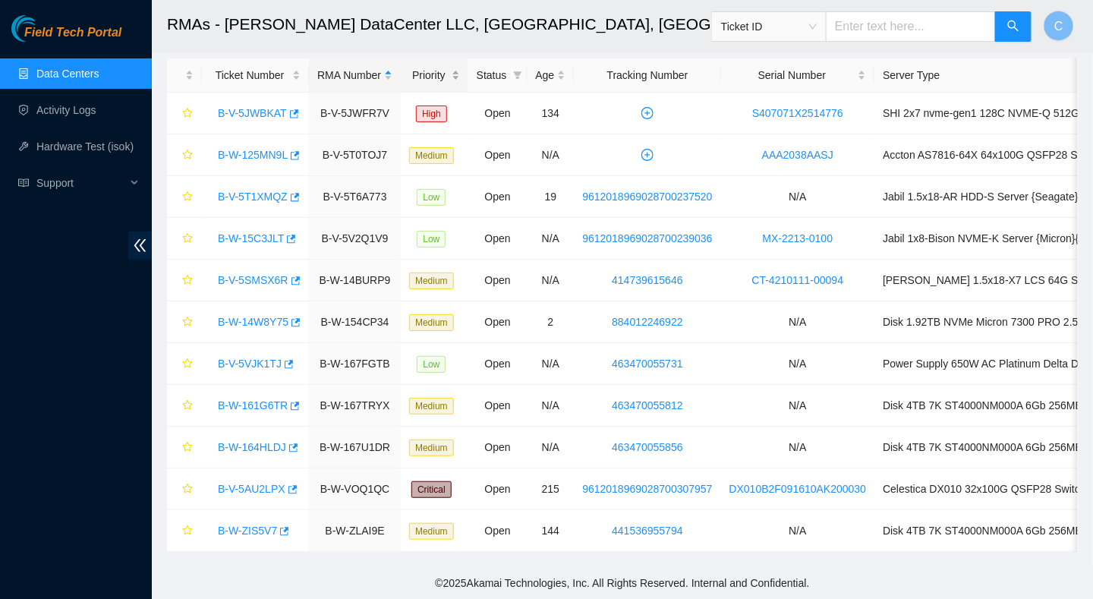
click at [449, 67] on div "Priority" at bounding box center [434, 75] width 51 height 17
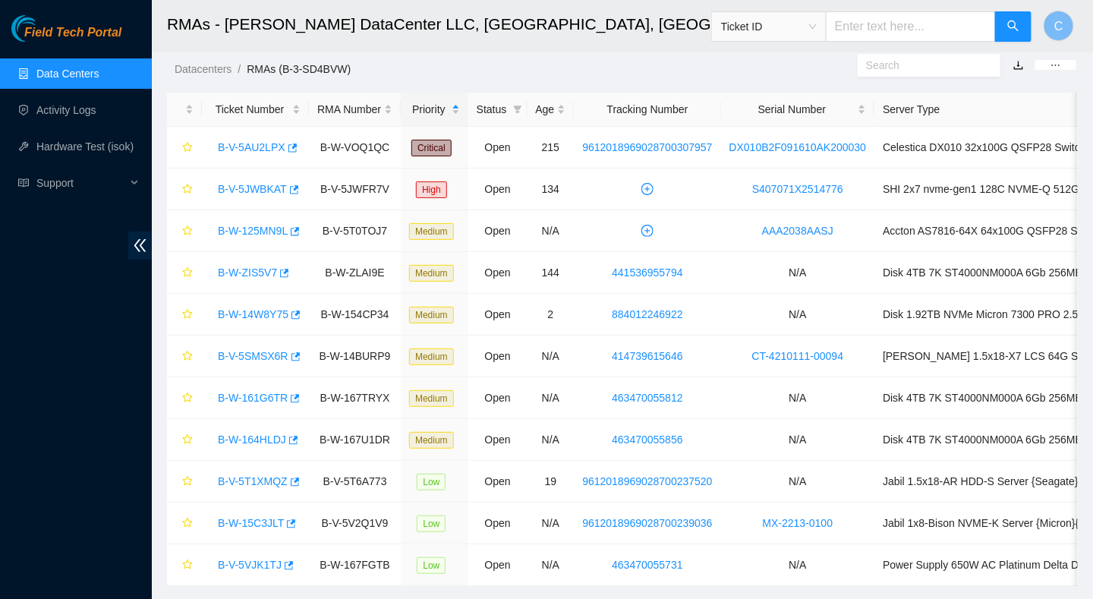
scroll to position [0, 0]
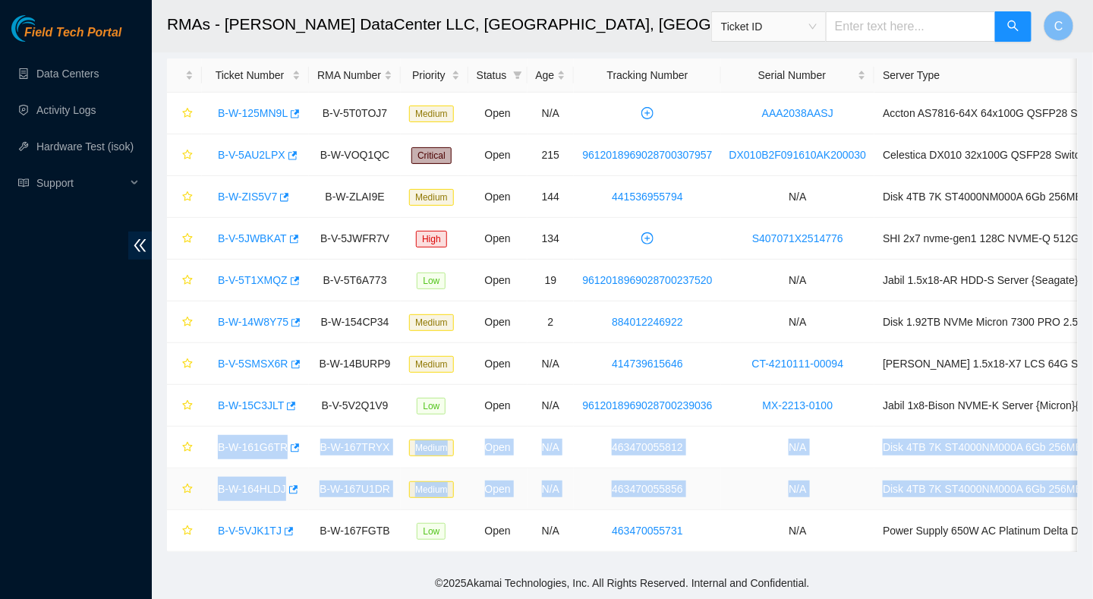
scroll to position [0, 131]
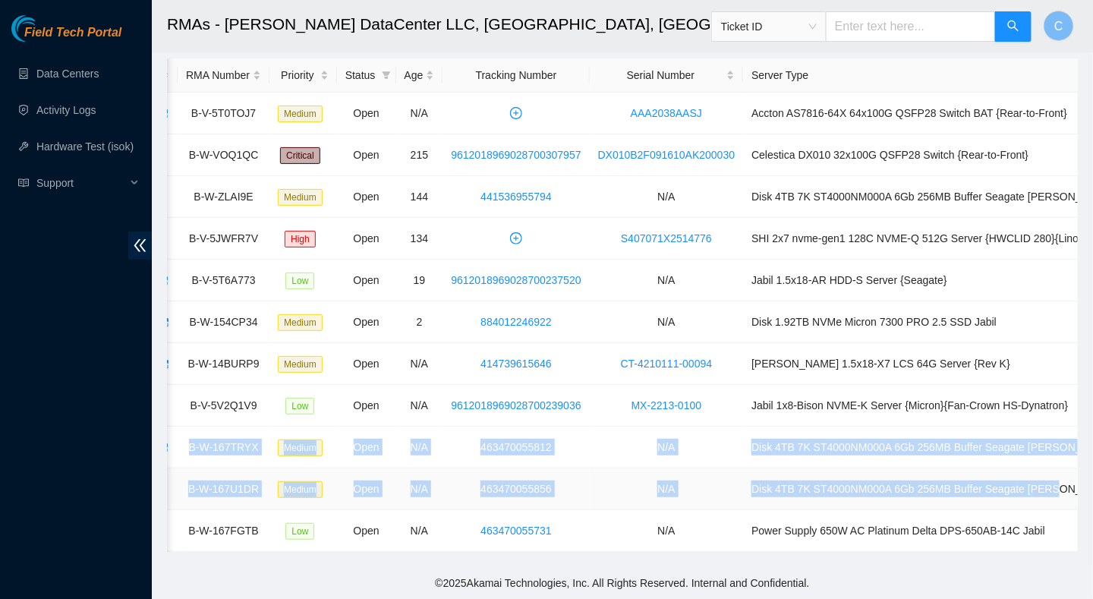
drag, startPoint x: 212, startPoint y: 427, endPoint x: 1048, endPoint y: 472, distance: 837.2
click at [1048, 472] on tbody "B-W-125MN9L B-V-5T0TOJ7 Medium Open N/A AAA2038AASJ Accton AS7816-64X 64x100G Q…" at bounding box center [580, 322] width 1088 height 459
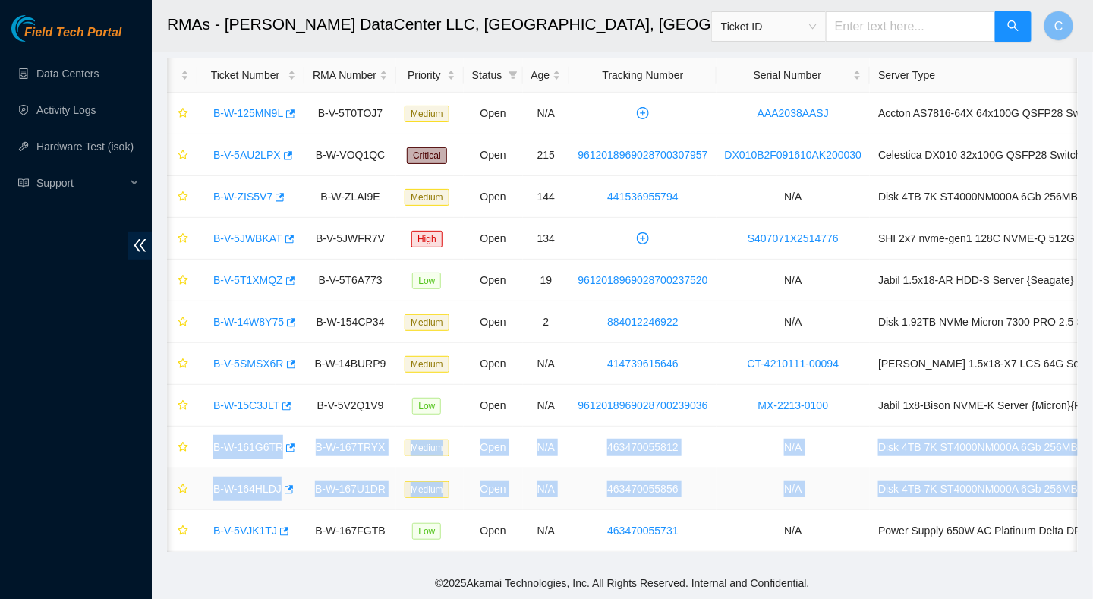
scroll to position [0, 3]
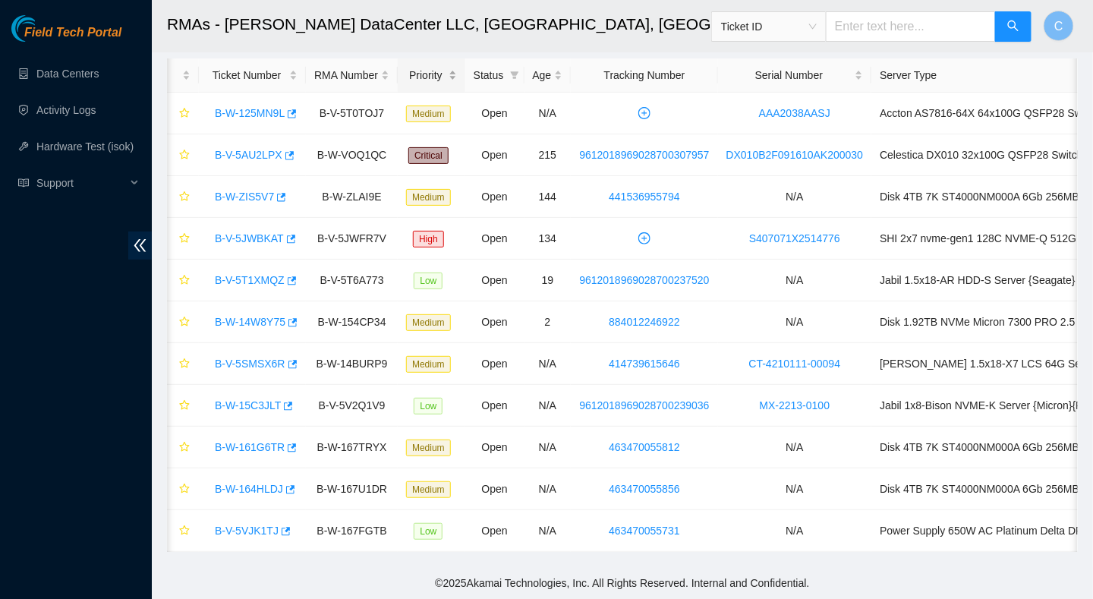
click at [450, 70] on div "Priority" at bounding box center [431, 75] width 51 height 17
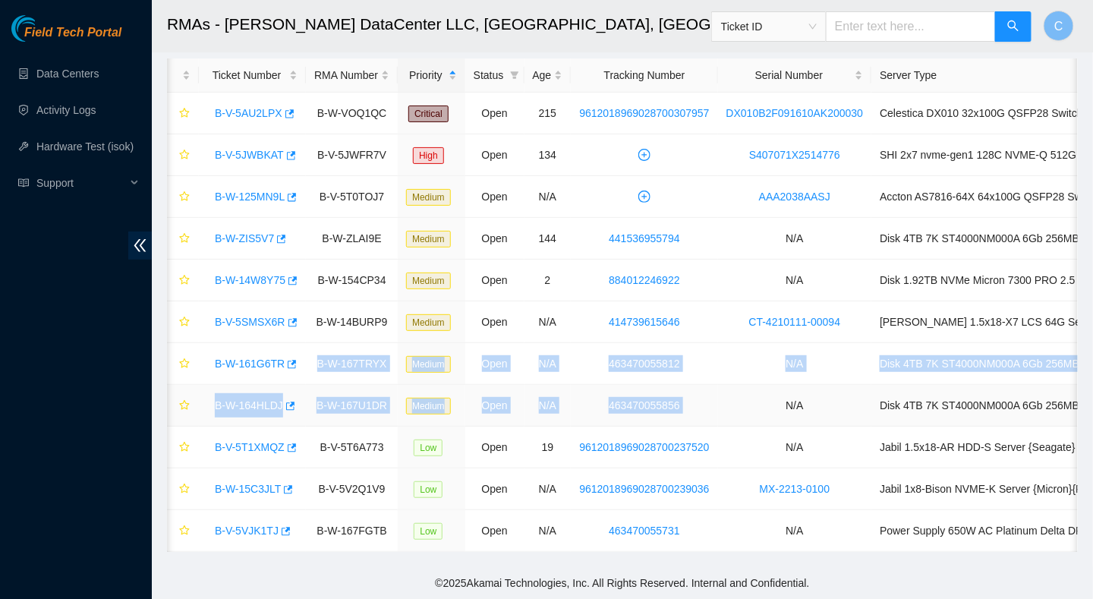
drag, startPoint x: 314, startPoint y: 353, endPoint x: 736, endPoint y: 383, distance: 422.4
click at [736, 383] on tbody "B-V-5AU2LPX B-W-VOQ1QC Critical Open 215 9612018969028700307957 DX010B2F091610A…" at bounding box center [708, 322] width 1088 height 459
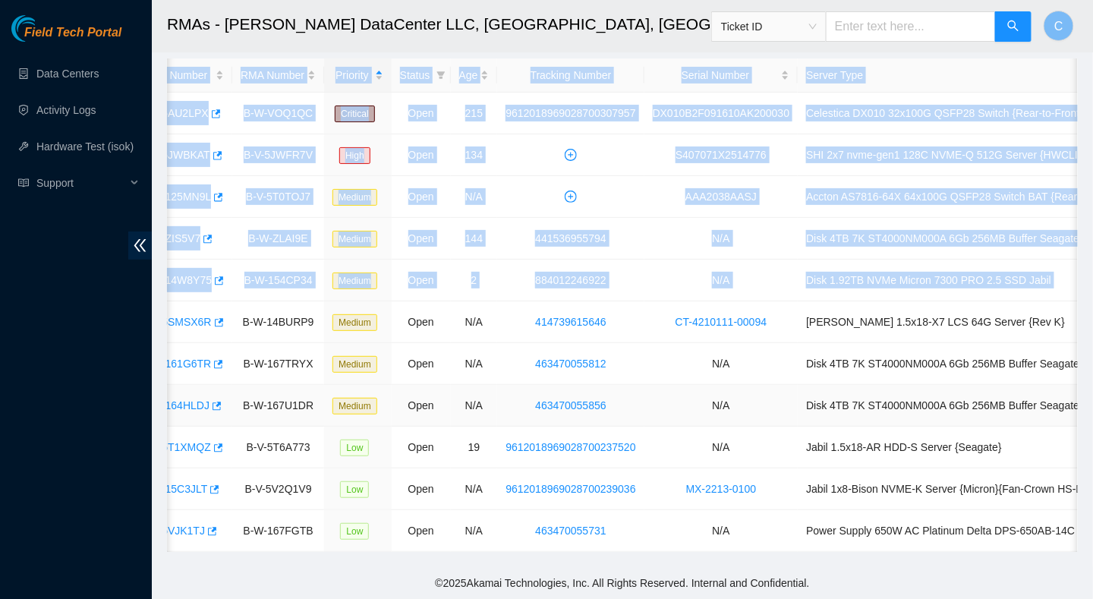
scroll to position [0, 131]
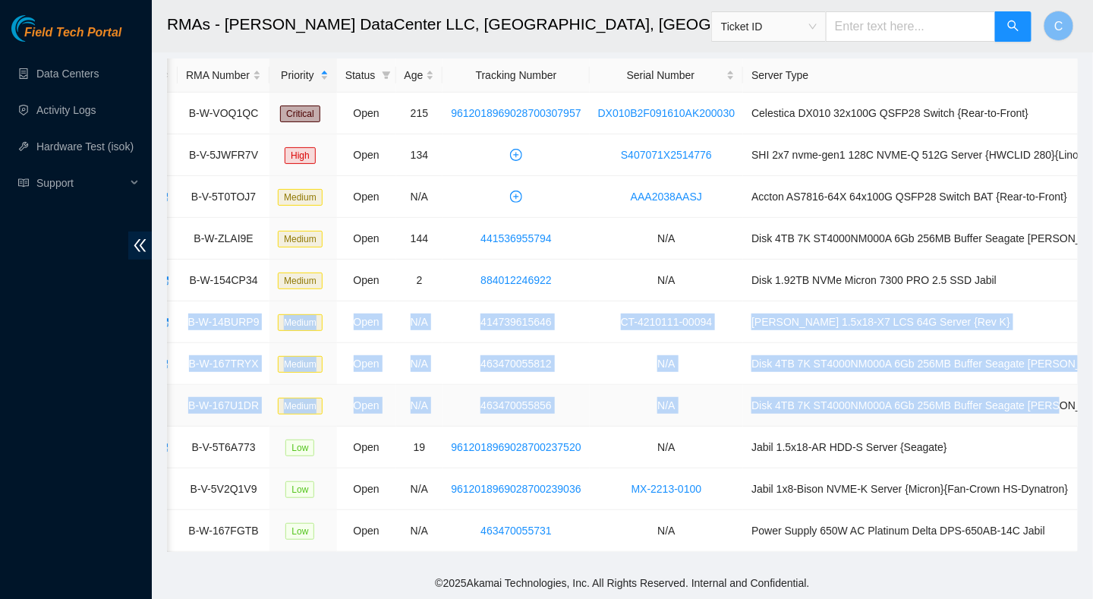
drag, startPoint x: 206, startPoint y: 307, endPoint x: 1054, endPoint y: 396, distance: 852.7
click at [1054, 396] on tbody "B-V-5AU2LPX B-W-VOQ1QC Critical Open 215 9612018969028700307957 DX010B2F091610A…" at bounding box center [580, 322] width 1088 height 459
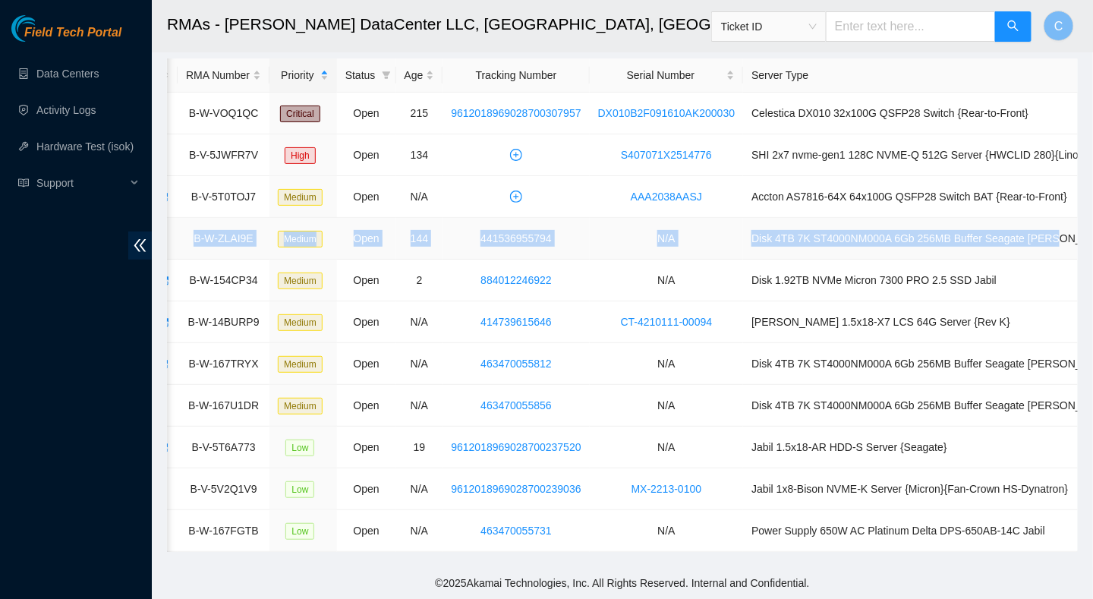
drag, startPoint x: 325, startPoint y: 225, endPoint x: 1034, endPoint y: 229, distance: 709.1
click at [1034, 229] on tr "B-W-ZIS5V7 B-W-ZLAI9E Medium Open 144 441536955794 N/A Disk 4TB 7K ST4000NM000A…" at bounding box center [580, 239] width 1088 height 42
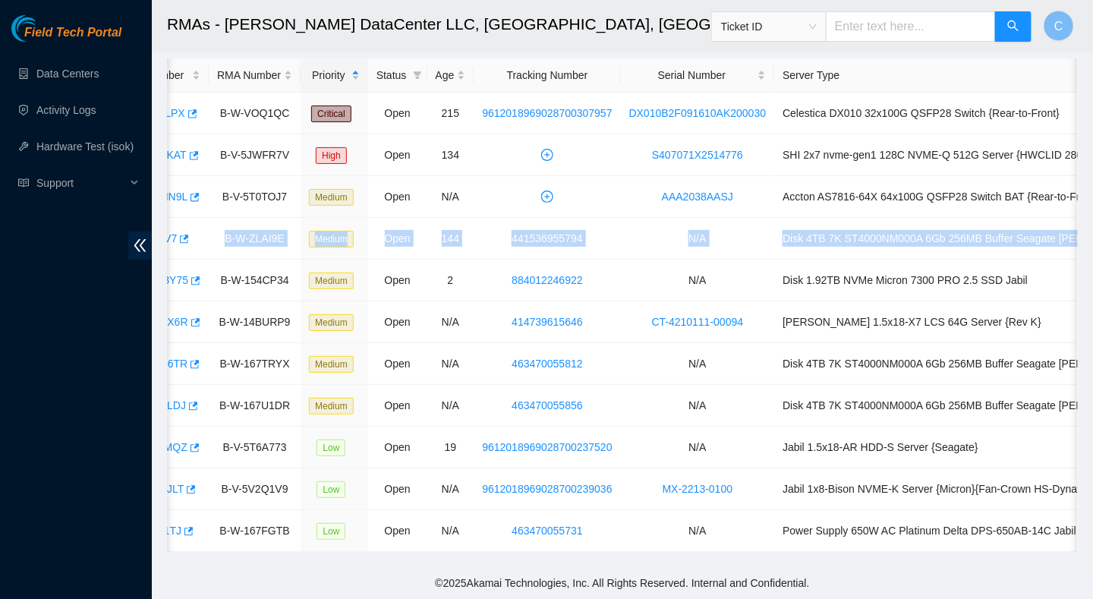
scroll to position [0, 101]
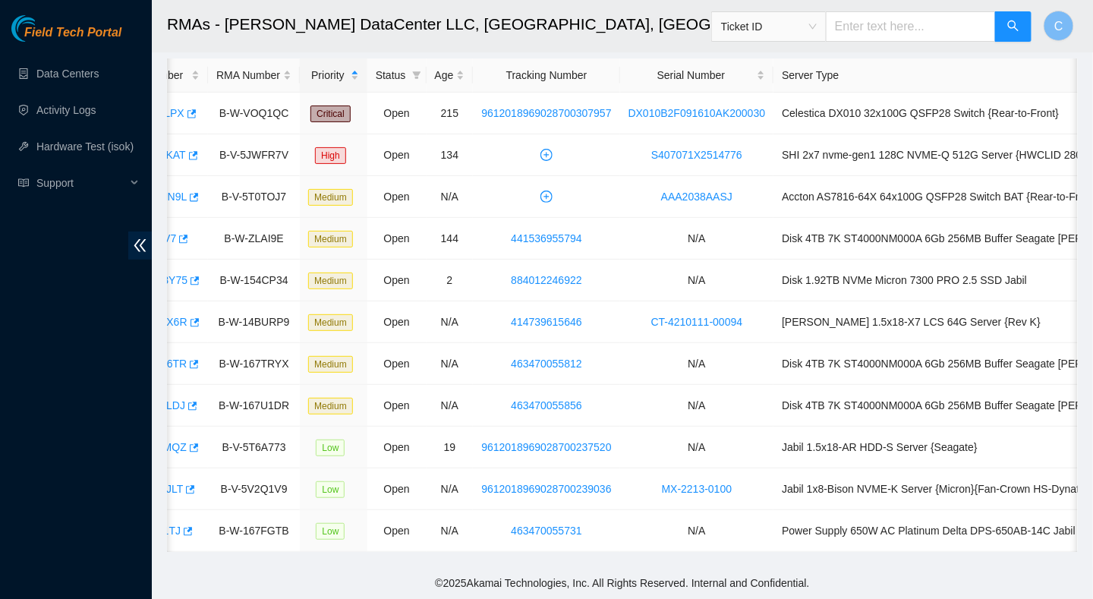
click at [649, 556] on main "RMAs - Sabey DataCenter LLC, Tukwila, WA Ticket ID C Datacenters / RMAs (B-3-SD…" at bounding box center [622, 262] width 941 height 609
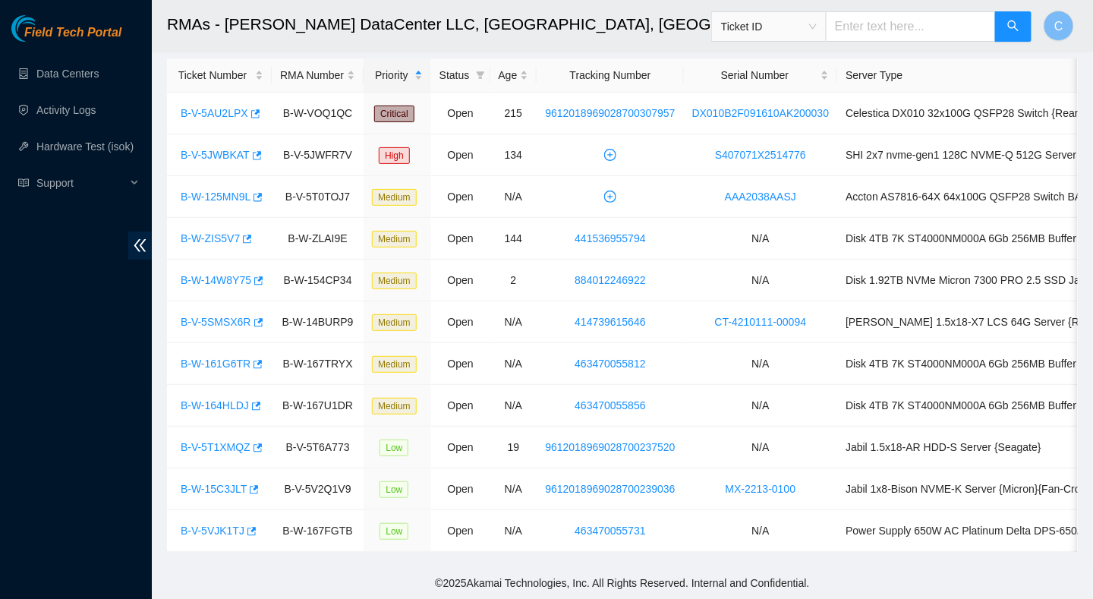
scroll to position [0, 0]
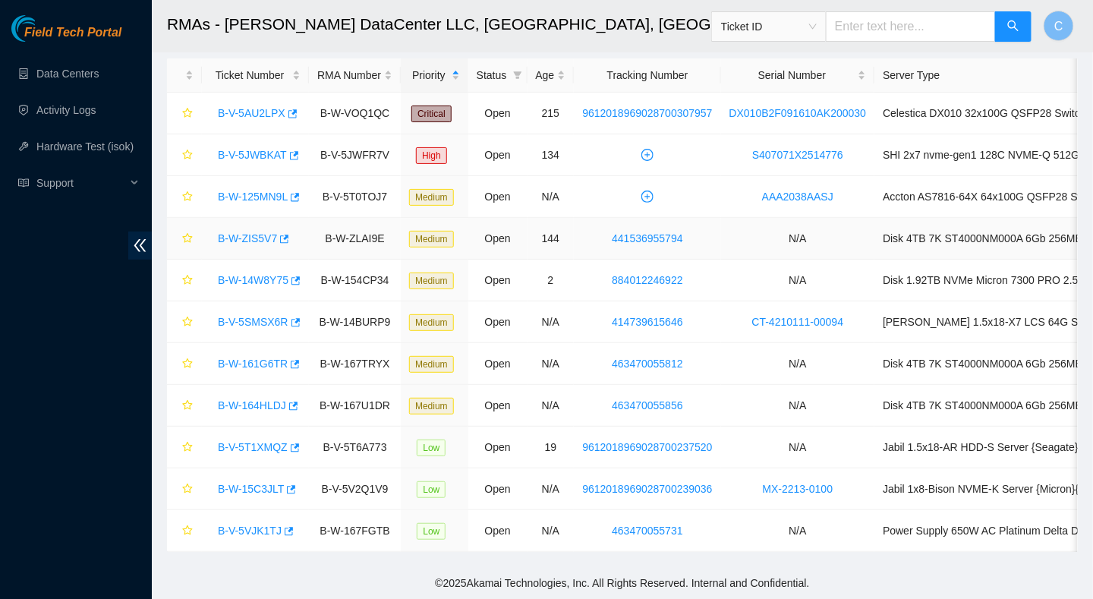
click at [238, 232] on link "B-W-ZIS5V7" at bounding box center [247, 238] width 59 height 12
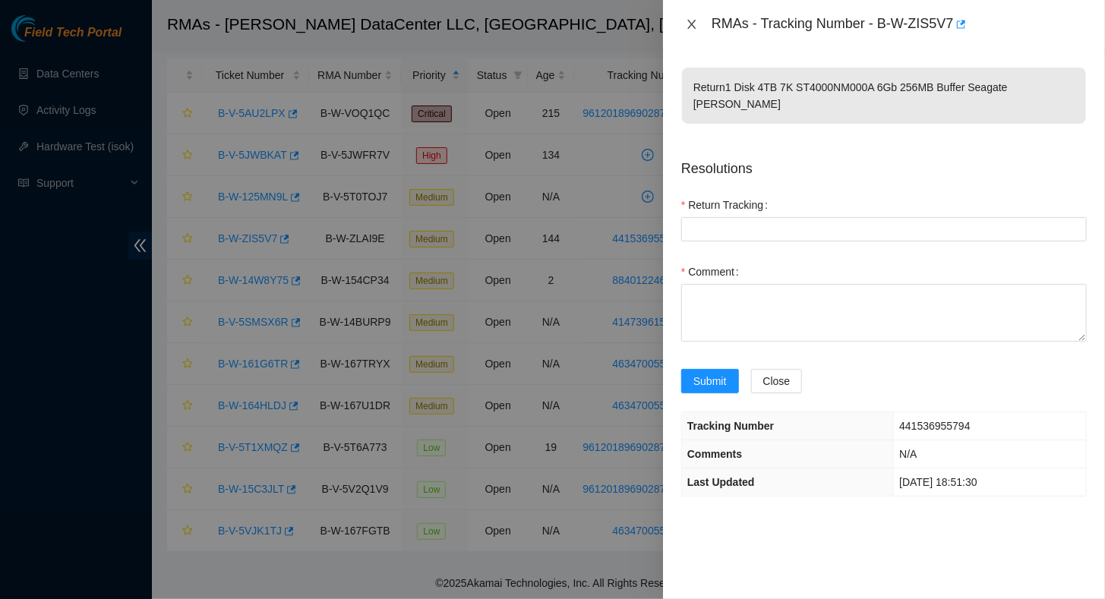
click at [692, 24] on icon "close" at bounding box center [691, 24] width 8 height 9
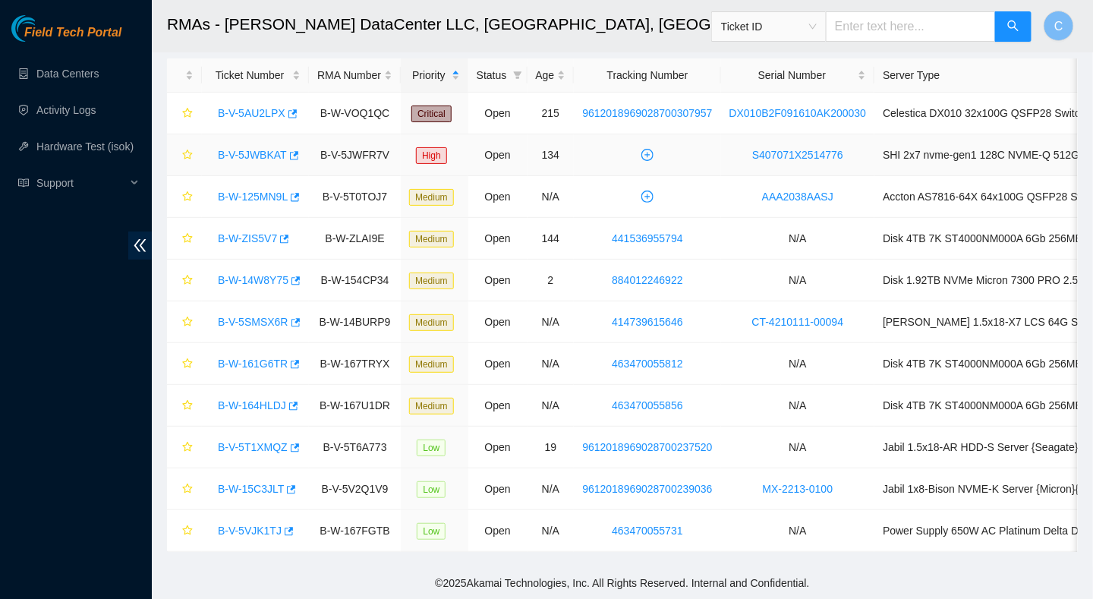
click at [221, 149] on link "B-V-5JWBKAT" at bounding box center [252, 155] width 69 height 12
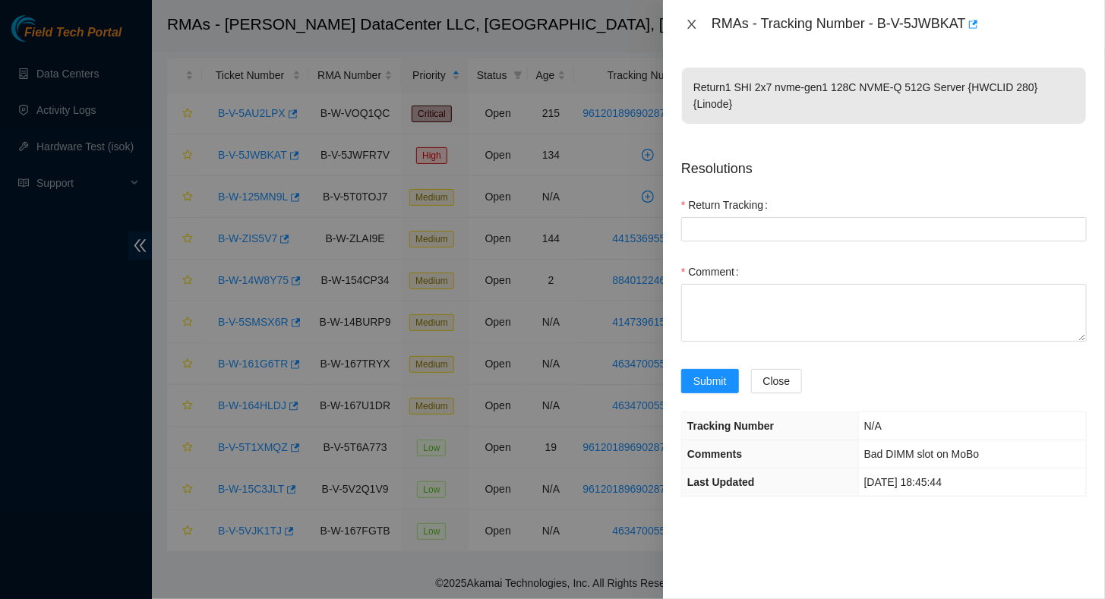
click at [682, 19] on button "Close" at bounding box center [691, 24] width 21 height 14
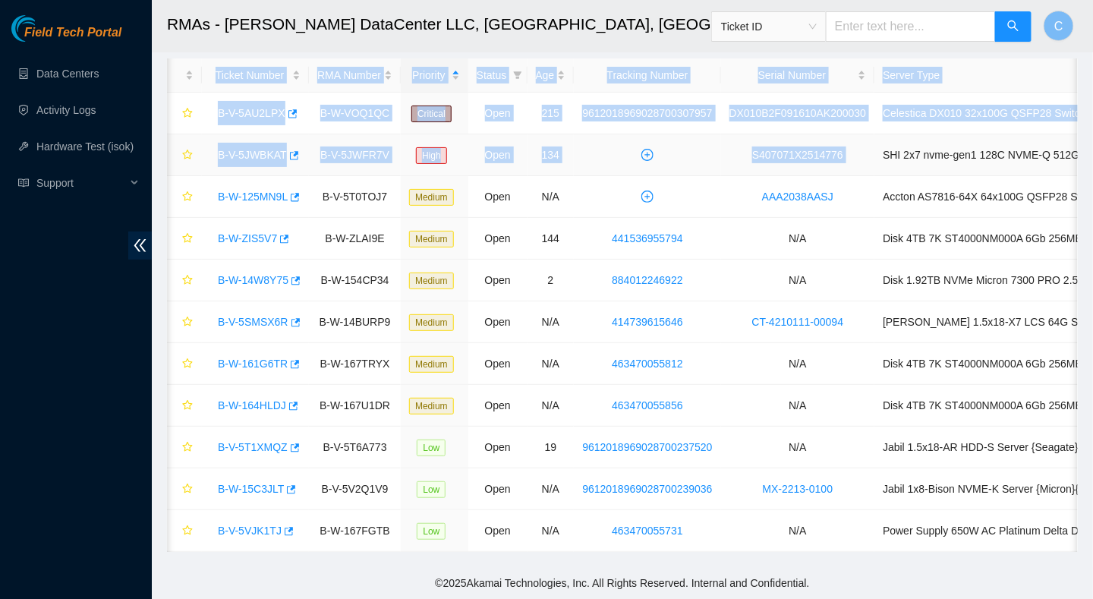
scroll to position [0, 131]
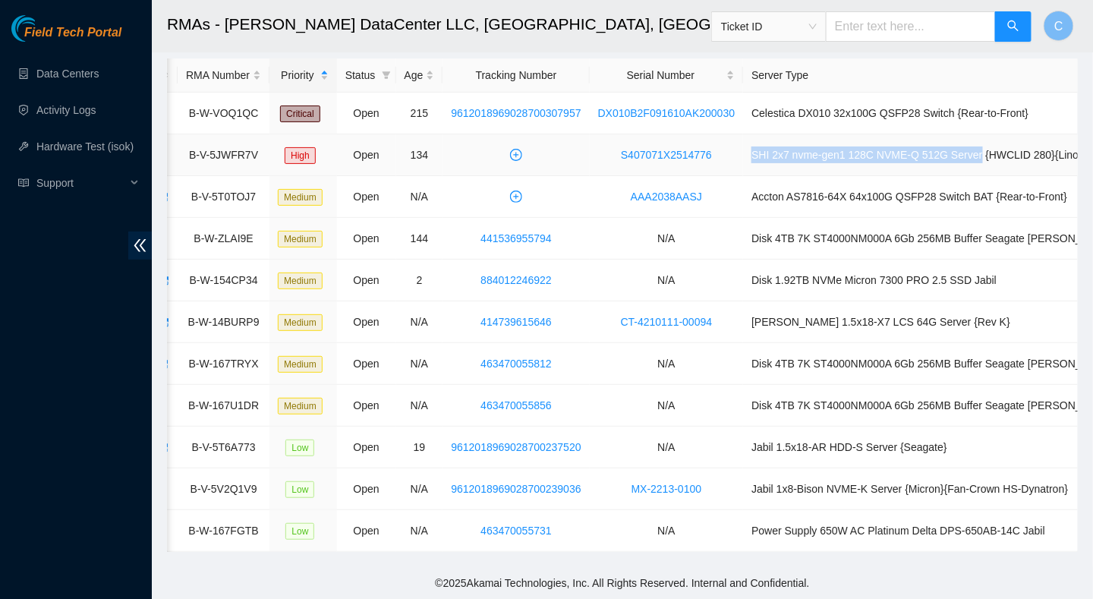
drag, startPoint x: 873, startPoint y: 147, endPoint x: 963, endPoint y: 148, distance: 89.6
click at [963, 148] on td "SHI 2x7 nvme-gen1 128C NVME-Q 512G Server {HWCLID 280}{Linode}" at bounding box center [933, 155] width 380 height 42
copy td "SHI 2x7 nvme-gen1 128C NVME-Q 512G Server"
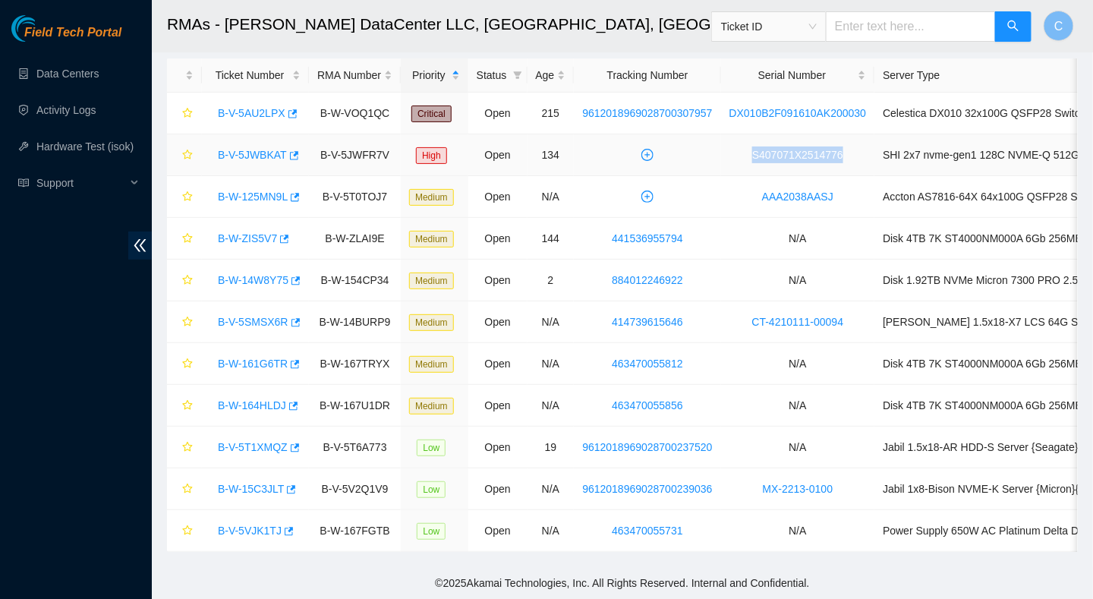
drag, startPoint x: 844, startPoint y: 144, endPoint x: 705, endPoint y: 147, distance: 139.0
click at [705, 147] on tr "B-V-5JWBKAT B-V-5JWFR7V High Open 134 S407071X2514776 SHI 2x7 nvme-gen1 128C NV…" at bounding box center [711, 155] width 1088 height 42
click at [740, 343] on td "N/A" at bounding box center [798, 364] width 154 height 42
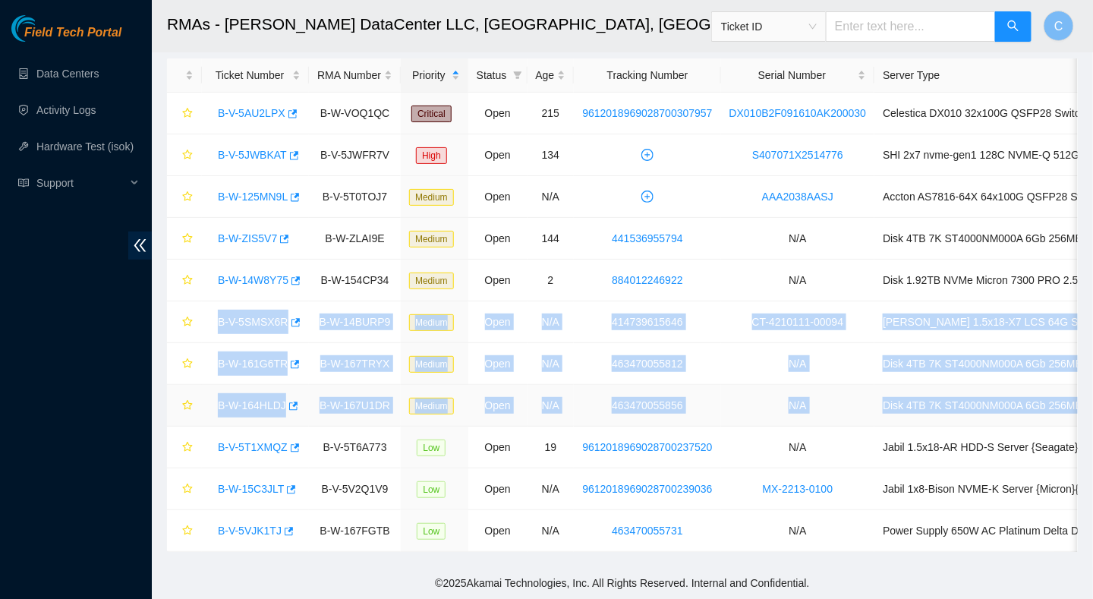
scroll to position [0, 131]
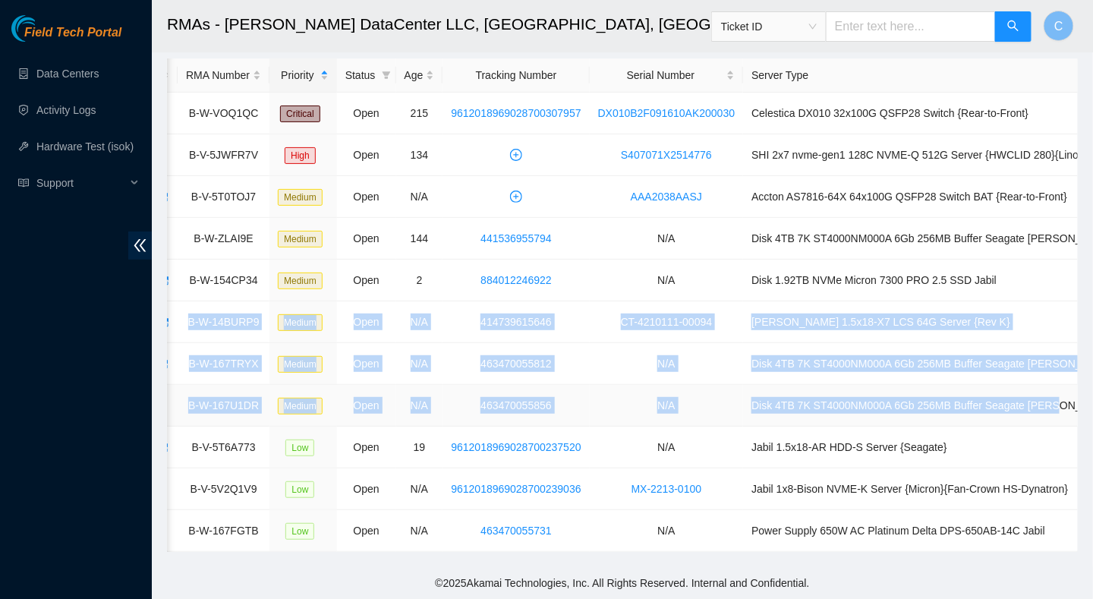
drag, startPoint x: 200, startPoint y: 302, endPoint x: 1039, endPoint y: 389, distance: 842.6
click at [1039, 389] on tbody "B-V-5AU2LPX B-W-VOQ1QC Critical Open 215 9612018969028700307957 DX010B2F091610A…" at bounding box center [580, 322] width 1088 height 459
copy tbody "B-V-5SMSX6R B-W-14BURP9 Medium Open N/A 414739615646 CT-4210111-00094 Ciara 1.5…"
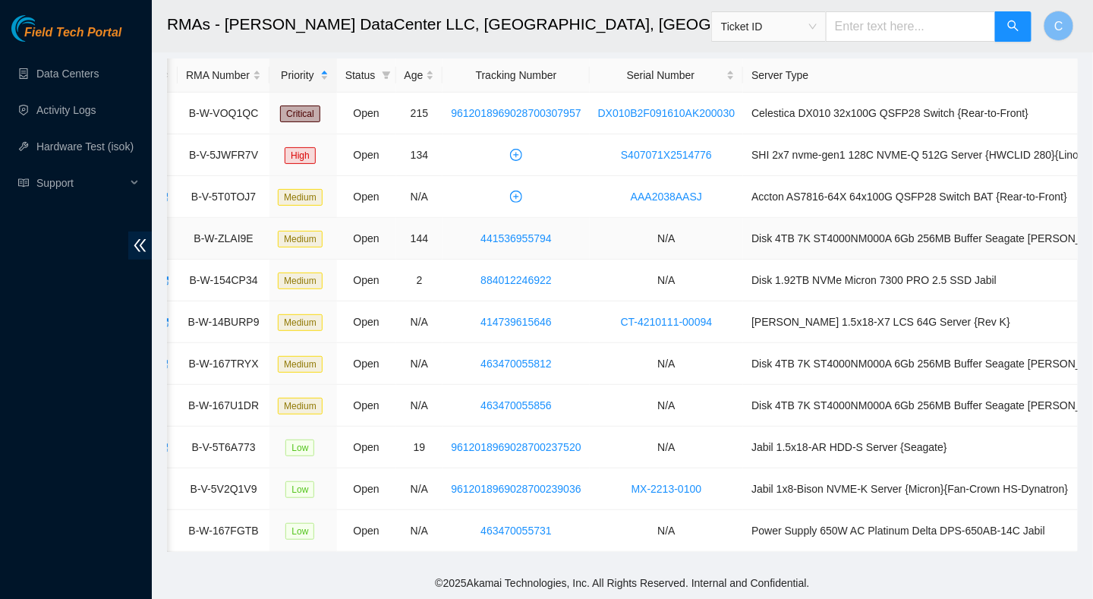
click at [597, 219] on td "N/A" at bounding box center [667, 239] width 154 height 42
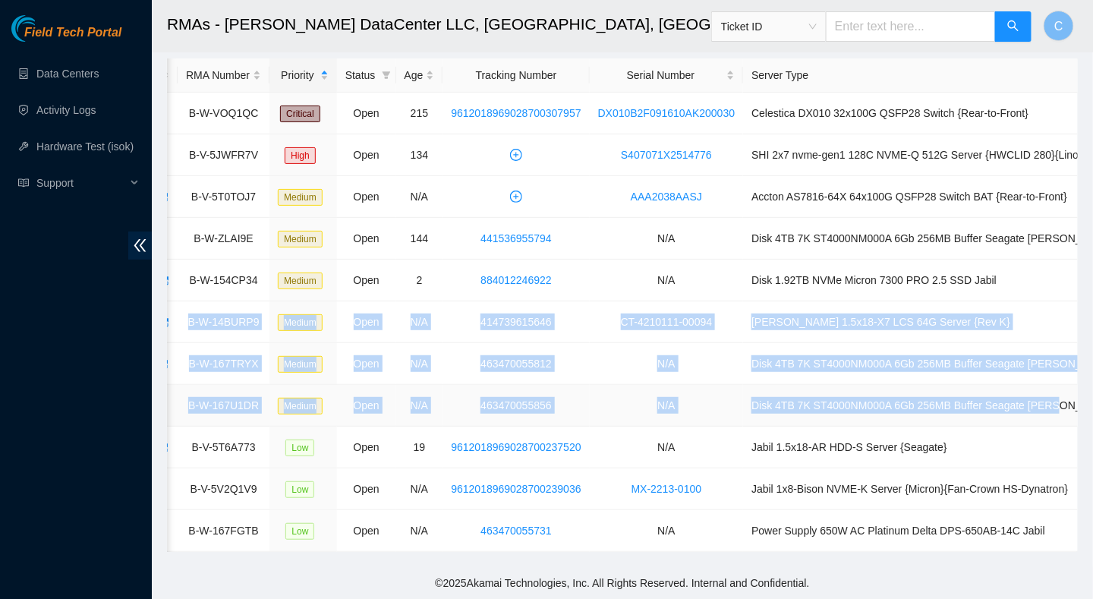
drag, startPoint x: 309, startPoint y: 303, endPoint x: 1058, endPoint y: 380, distance: 753.4
click at [1058, 380] on tbody "B-V-5AU2LPX B-W-VOQ1QC Critical Open 215 9612018969028700307957 DX010B2F091610A…" at bounding box center [580, 322] width 1088 height 459
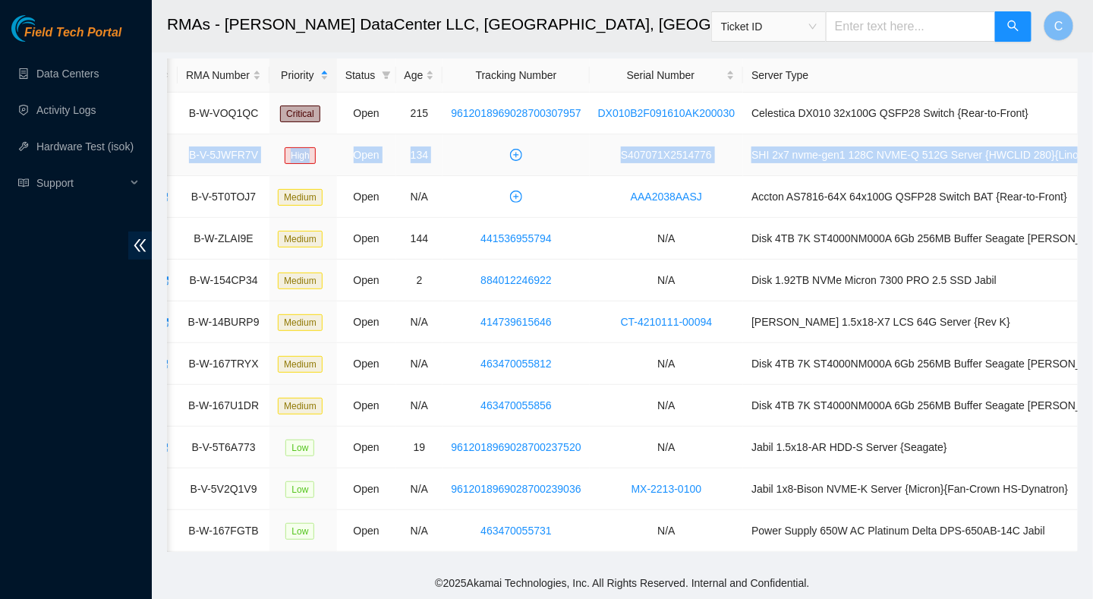
drag, startPoint x: 205, startPoint y: 136, endPoint x: 1070, endPoint y: 148, distance: 864.9
click at [1070, 148] on tr "B-V-5JWBKAT B-V-5JWFR7V High Open 134 S407071X2514776 SHI 2x7 nvme-gen1 128C NV…" at bounding box center [580, 155] width 1088 height 42
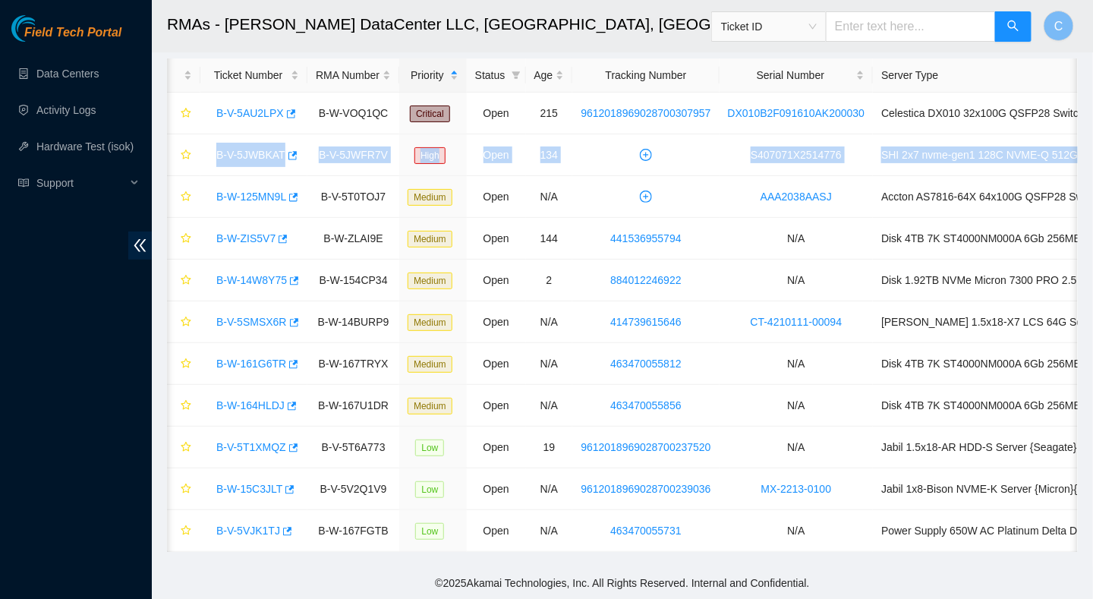
scroll to position [0, 0]
click at [591, 134] on td at bounding box center [647, 155] width 147 height 42
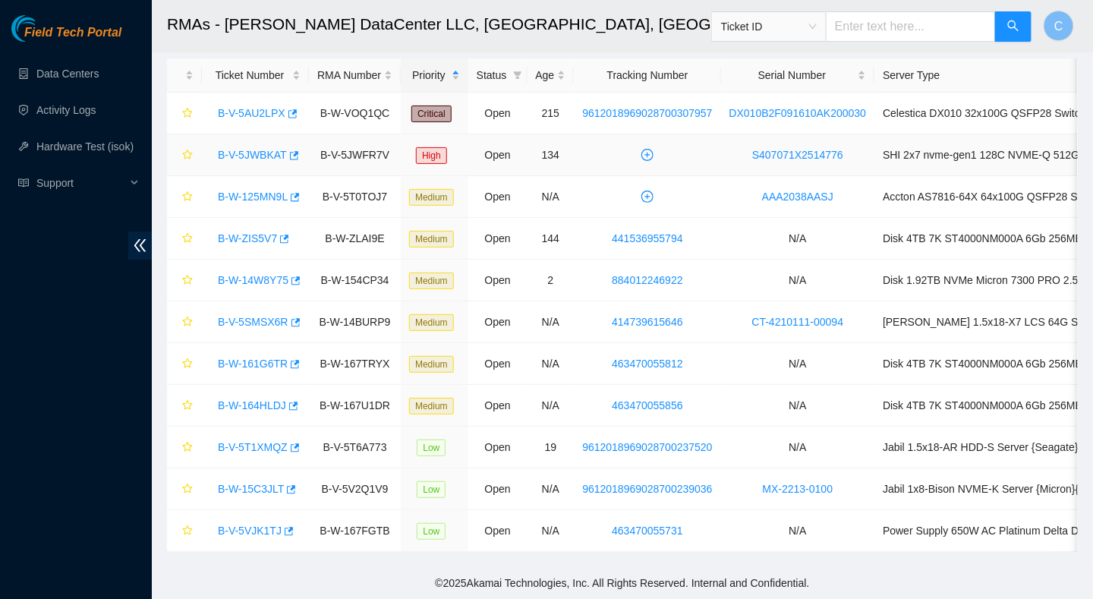
click at [241, 149] on link "B-V-5JWBKAT" at bounding box center [252, 155] width 69 height 12
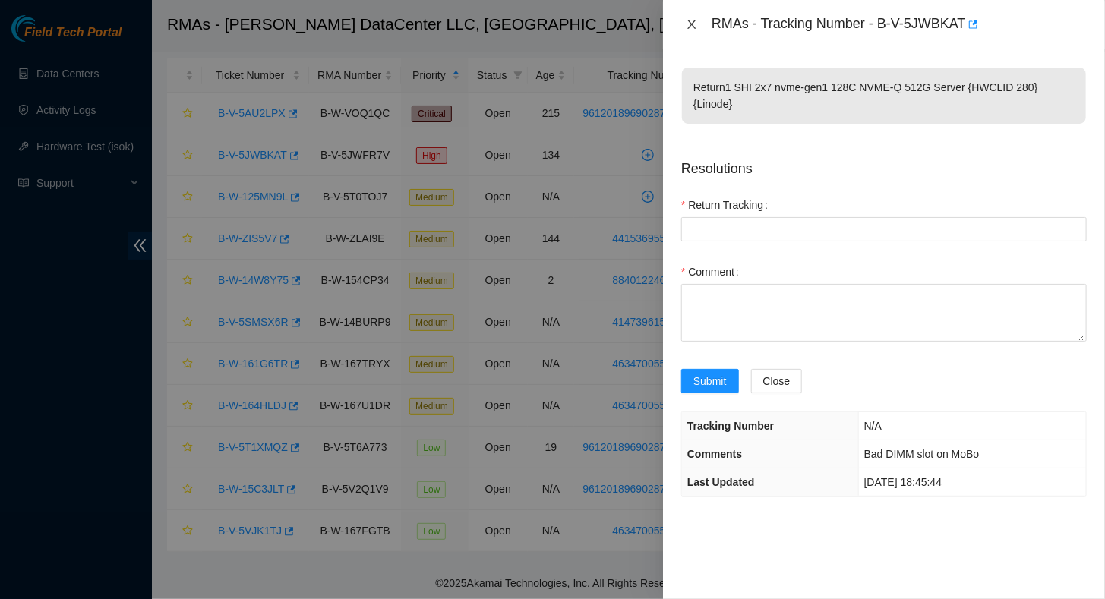
click at [689, 23] on icon "close" at bounding box center [692, 24] width 12 height 12
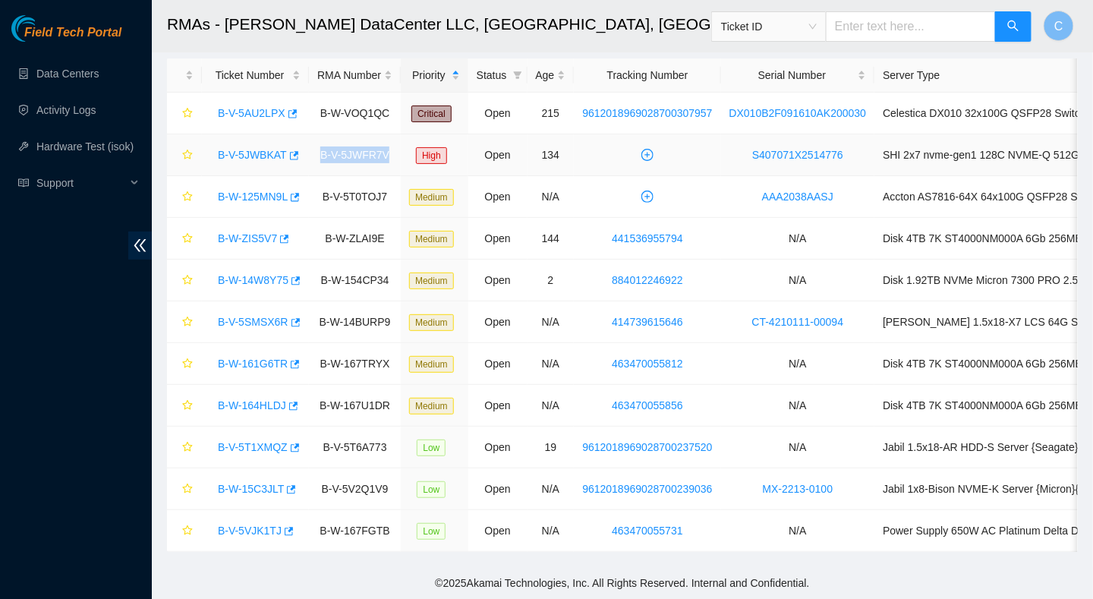
drag, startPoint x: 320, startPoint y: 144, endPoint x: 387, endPoint y: 156, distance: 68.7
click at [387, 156] on td "B-V-5JWFR7V" at bounding box center [355, 155] width 92 height 42
copy td "B-V-5JWFR7V"
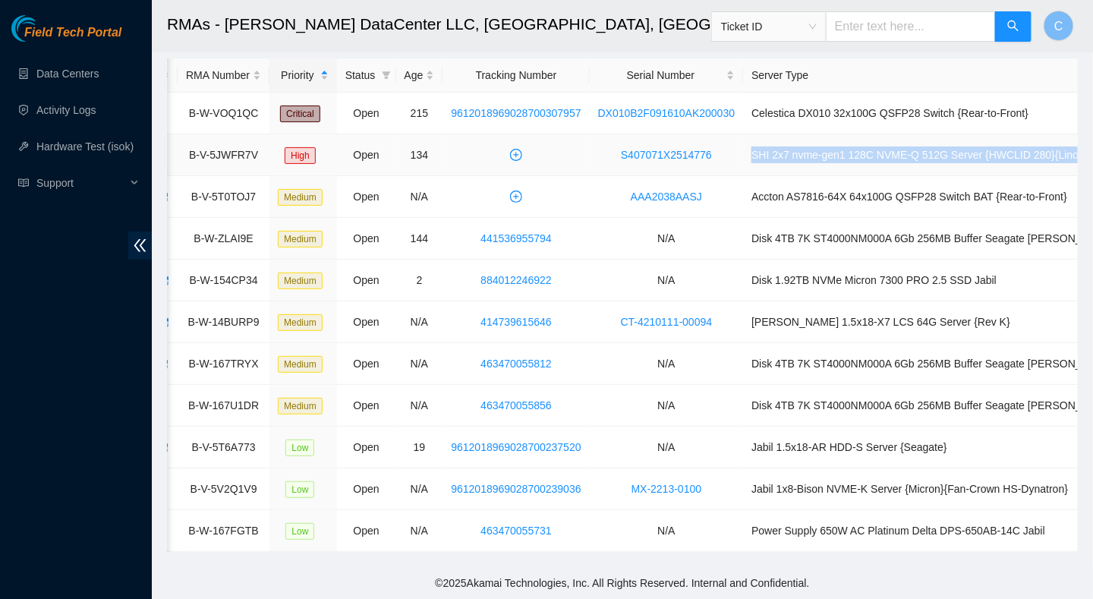
drag, startPoint x: 870, startPoint y: 140, endPoint x: 1069, endPoint y: 151, distance: 199.2
click at [1069, 151] on td "SHI 2x7 nvme-gen1 128C NVME-Q 512G Server {HWCLID 280}{Linode}" at bounding box center [933, 155] width 380 height 42
copy td "SHI 2x7 nvme-gen1 128C NVME-Q 512G Server {HWCLID 280}{Linode}"
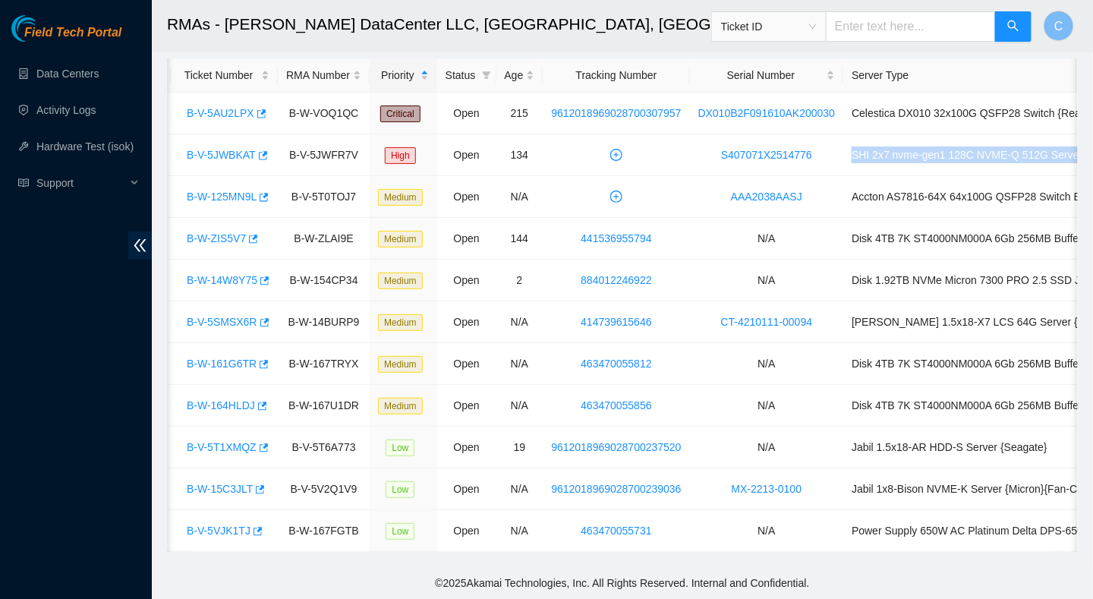
scroll to position [0, 0]
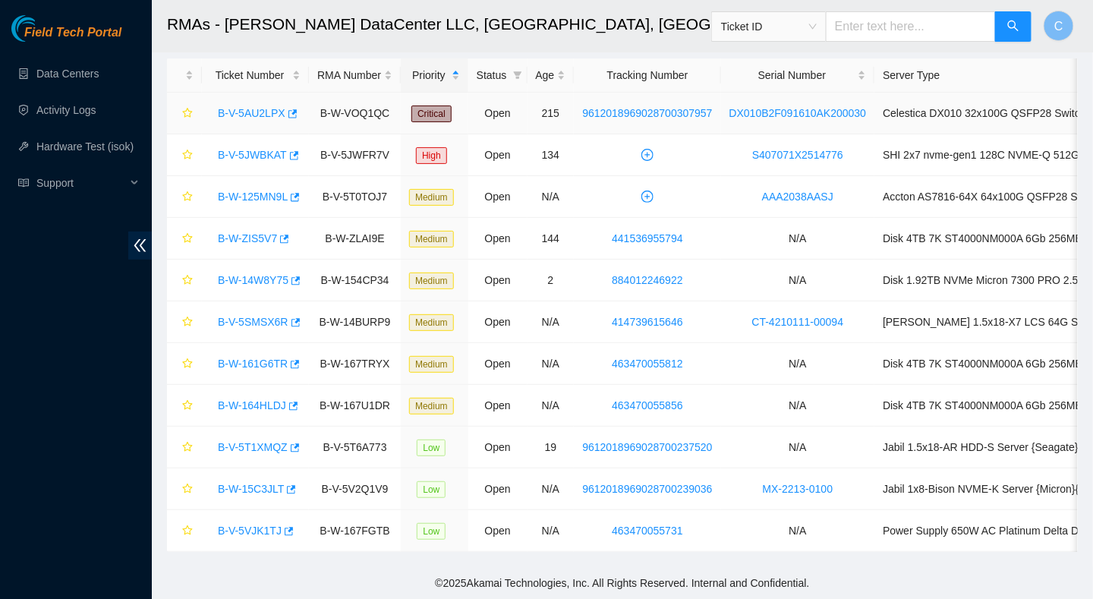
click at [1010, 121] on td "Celestica DX010 32x100G QSFP28 Switch {Rear-to-Front}" at bounding box center [1065, 114] width 380 height 42
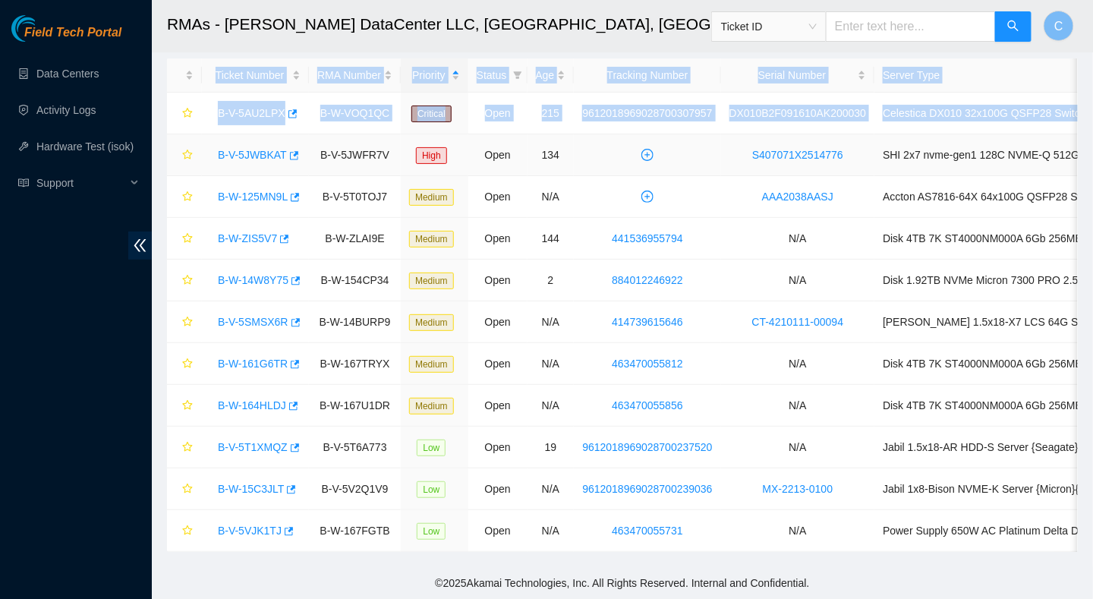
scroll to position [0, 131]
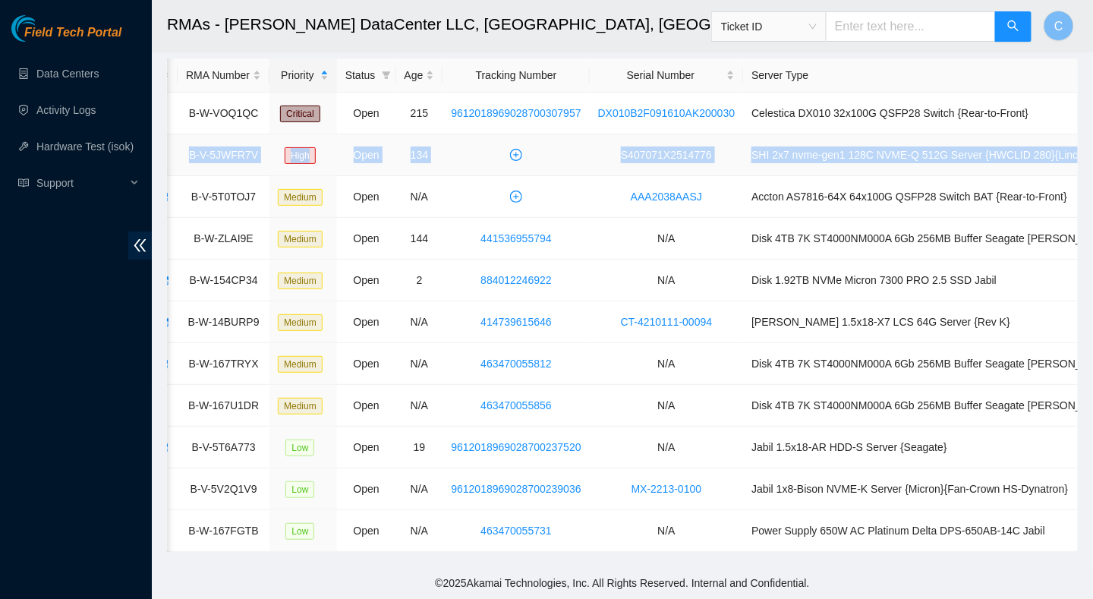
drag, startPoint x: 207, startPoint y: 141, endPoint x: 1069, endPoint y: 142, distance: 861.7
click at [1069, 142] on tr "B-V-5JWBKAT B-V-5JWFR7V High Open 134 S407071X2514776 SHI 2x7 nvme-gen1 128C NV…" at bounding box center [580, 155] width 1088 height 42
copy tr "B-V-5JWBKAT B-V-5JWFR7V High Open 134 S407071X2514776 SHI 2x7 nvme-gen1 128C NV…"
click at [474, 164] on td at bounding box center [516, 155] width 147 height 42
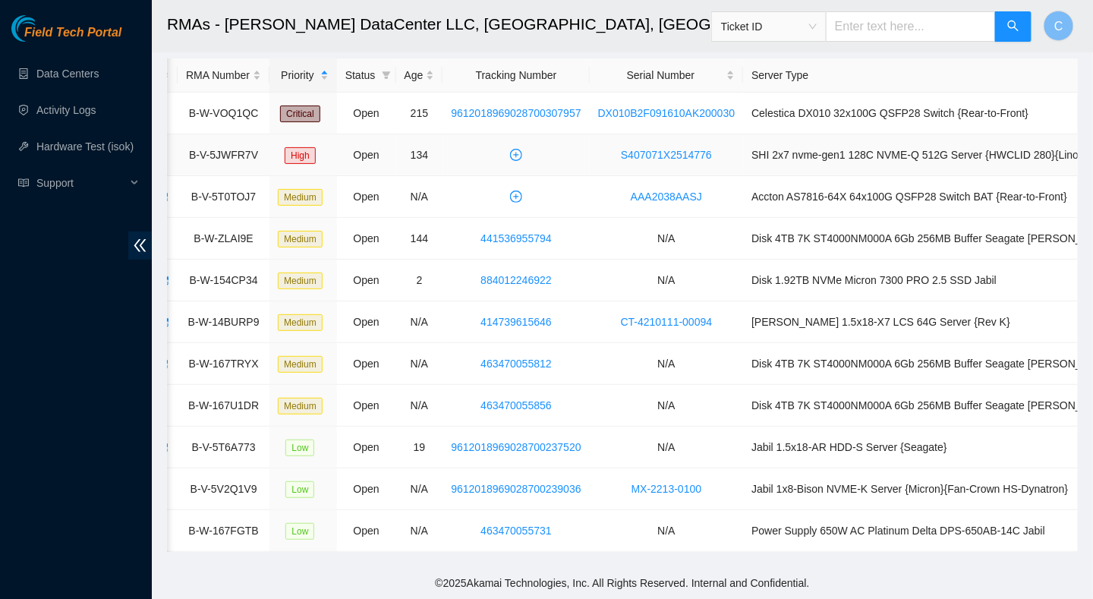
click at [465, 144] on td at bounding box center [516, 155] width 147 height 42
drag, startPoint x: 260, startPoint y: 148, endPoint x: 188, endPoint y: 150, distance: 72.2
click at [188, 150] on td "B-V-5JWFR7V" at bounding box center [224, 155] width 92 height 42
copy td "B-V-5JWFR7V"
click at [681, 468] on td "MX-2213-0100" at bounding box center [667, 489] width 154 height 42
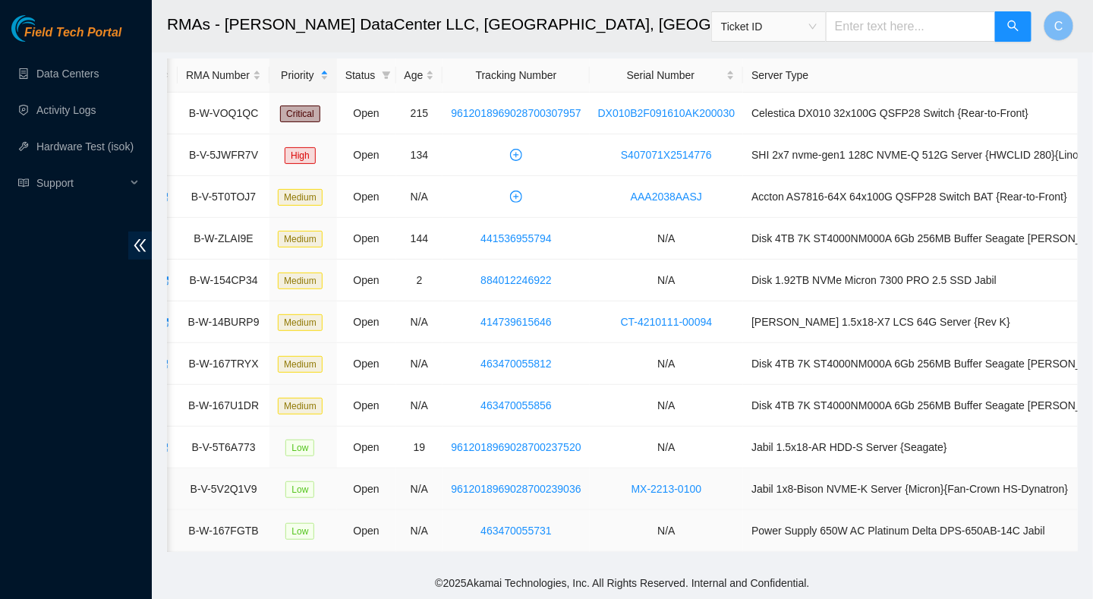
drag, startPoint x: 681, startPoint y: 468, endPoint x: 721, endPoint y: 515, distance: 61.4
click at [723, 515] on td "N/A" at bounding box center [667, 531] width 154 height 42
click at [459, 510] on td "463470055731" at bounding box center [516, 531] width 147 height 42
click at [421, 301] on td "N/A" at bounding box center [419, 322] width 47 height 42
drag, startPoint x: 421, startPoint y: 230, endPoint x: 417, endPoint y: 222, distance: 9.2
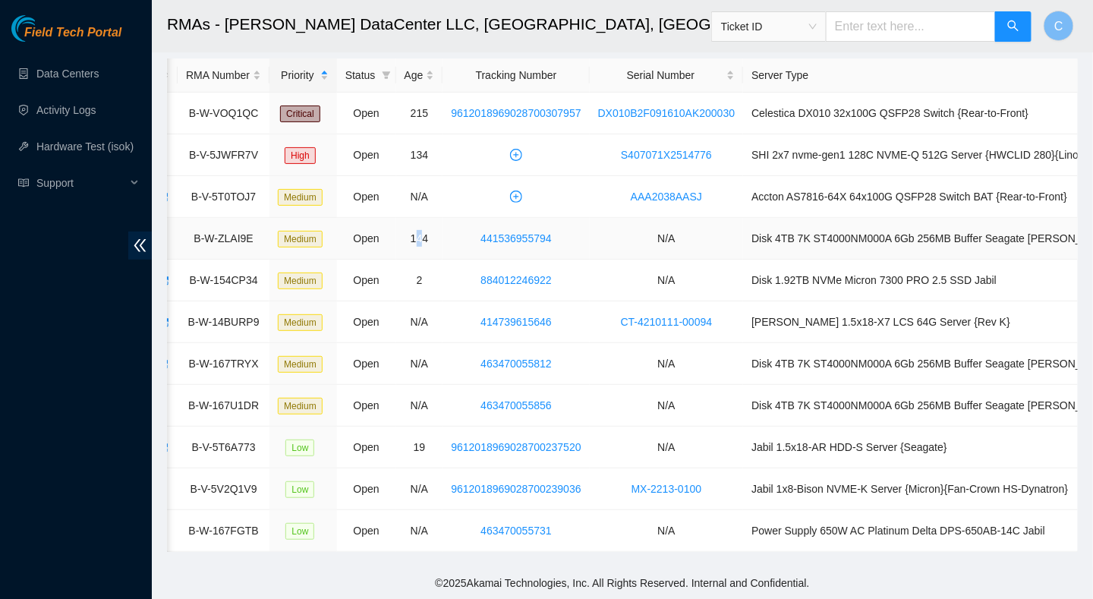
click at [417, 222] on td "144" at bounding box center [419, 239] width 47 height 42
drag, startPoint x: 417, startPoint y: 222, endPoint x: 654, endPoint y: 348, distance: 269.0
click at [654, 348] on td "N/A" at bounding box center [667, 364] width 154 height 42
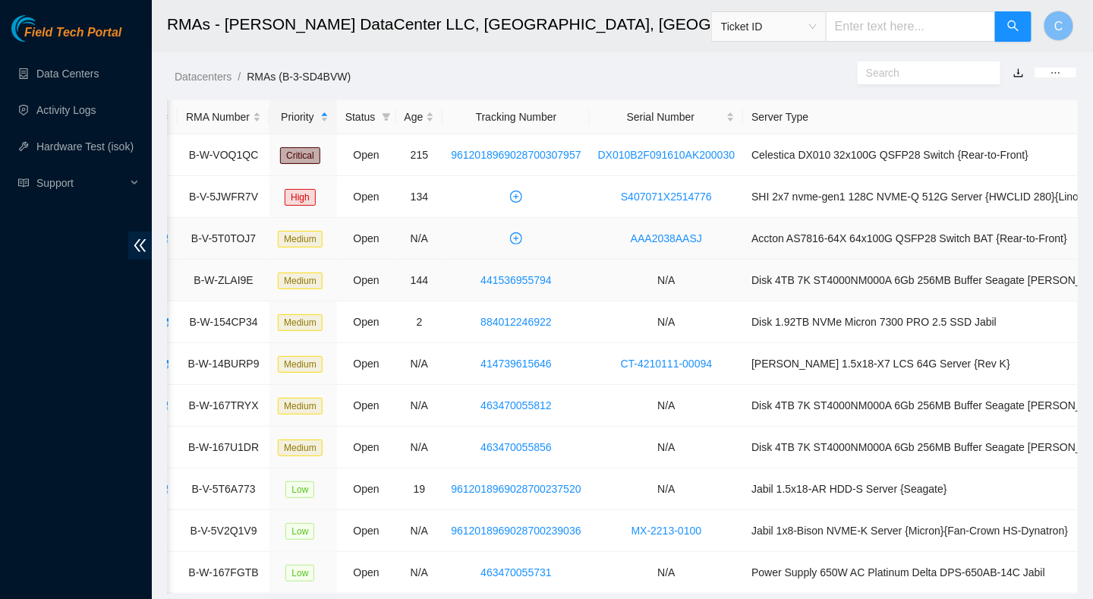
click at [821, 252] on td "Accton AS7816-64X 64x100G QSFP28 Switch BAT {Rear-to-Front}" at bounding box center [933, 239] width 380 height 42
